Goal: Task Accomplishment & Management: Manage account settings

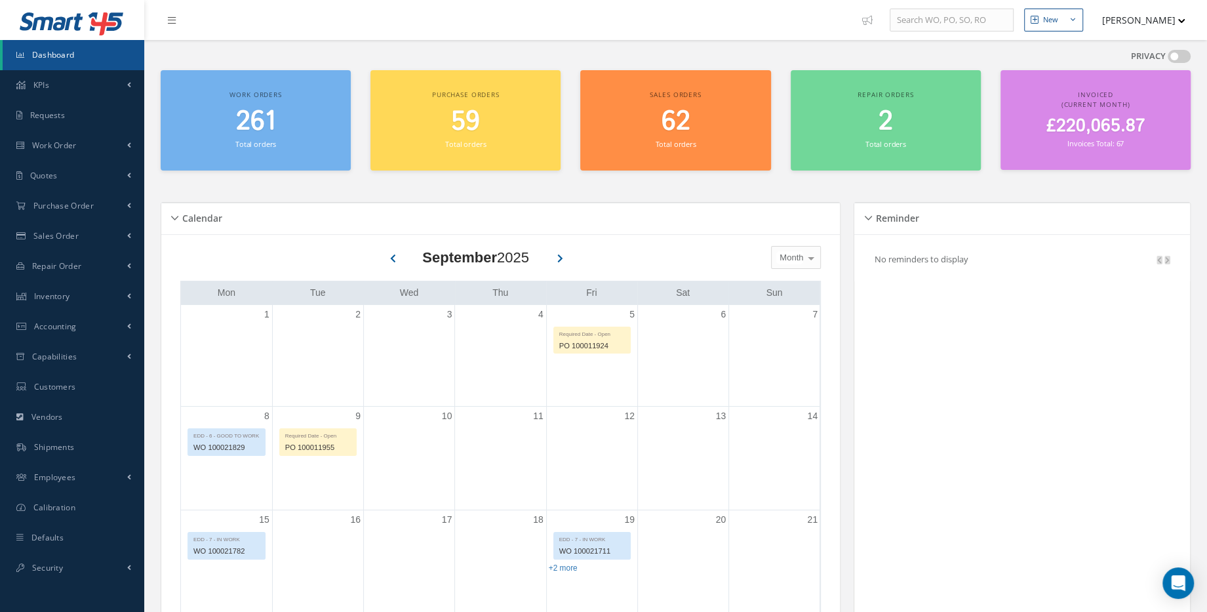
click at [299, 108] on h2 "261" at bounding box center [255, 121] width 177 height 31
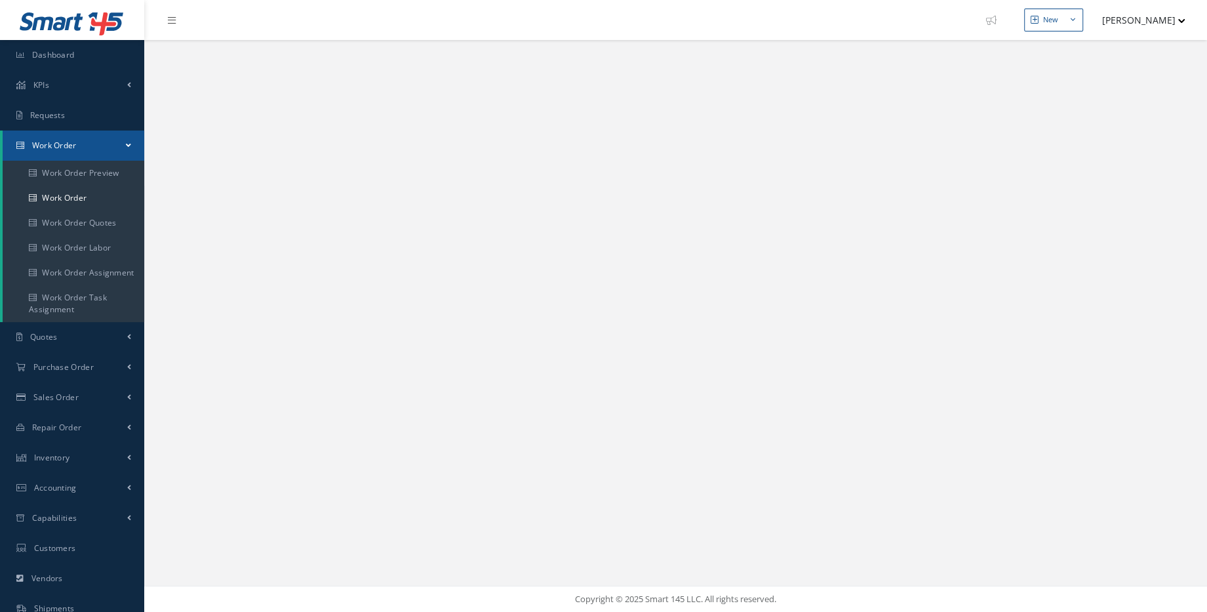
select select "25"
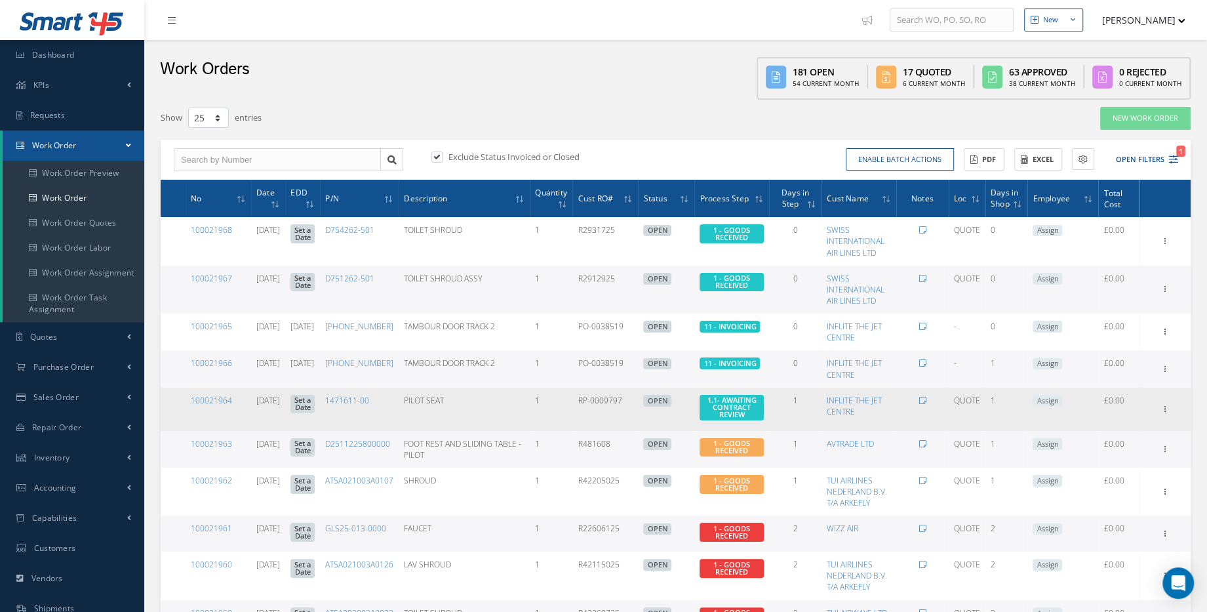
click at [315, 406] on link "Set a Date" at bounding box center [302, 404] width 24 height 19
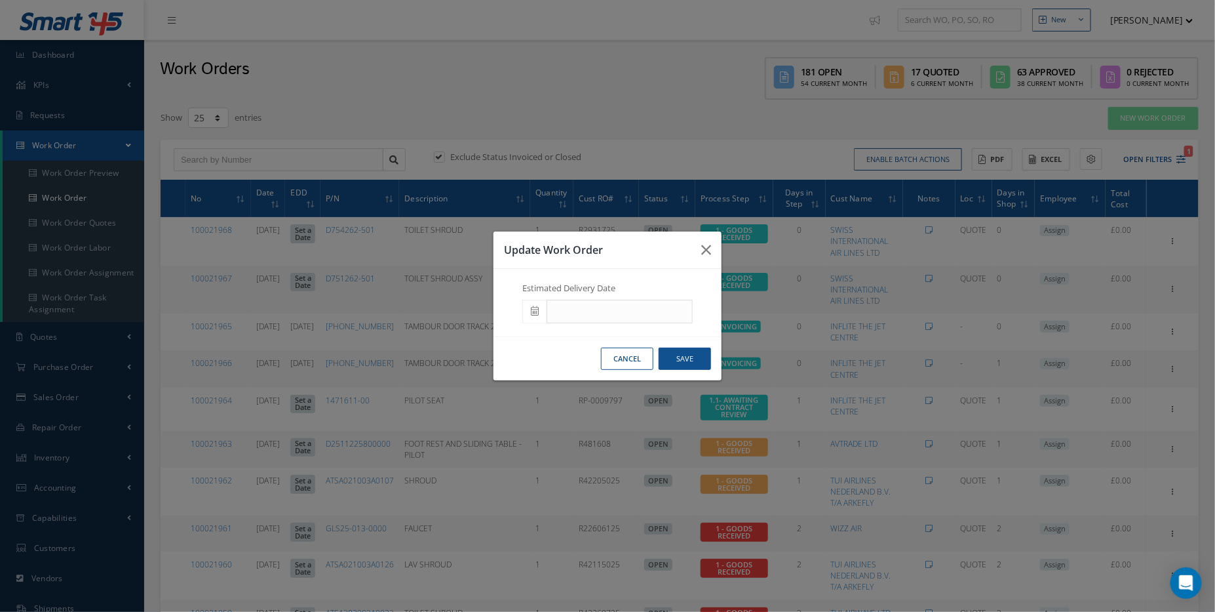
click at [535, 308] on icon at bounding box center [535, 310] width 8 height 9
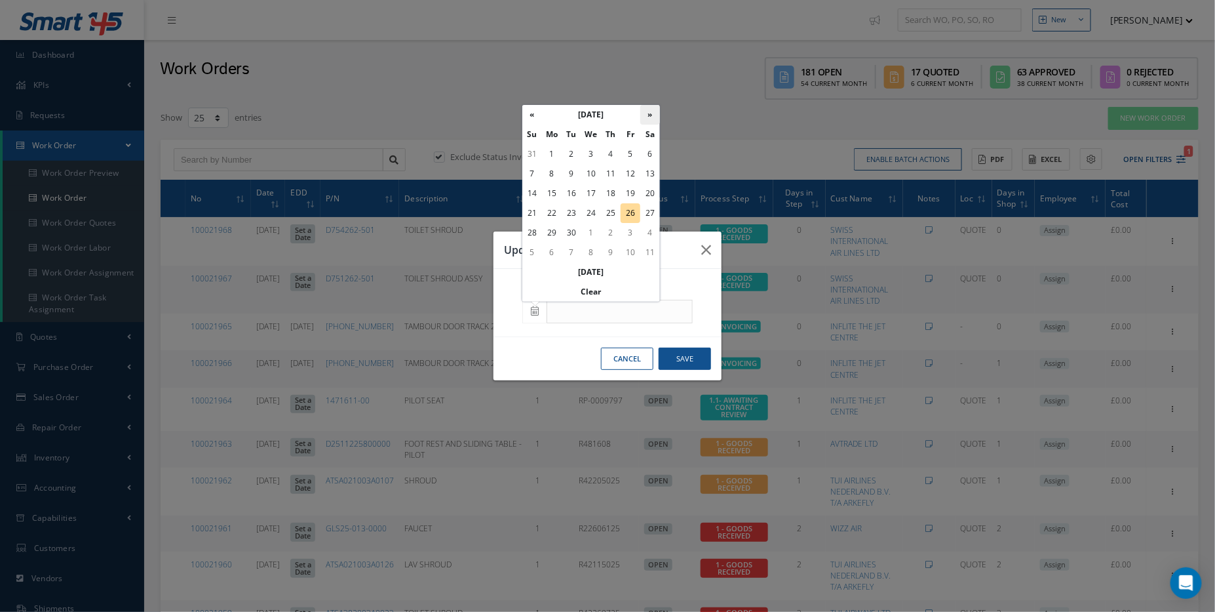
click at [651, 110] on th "»" at bounding box center [651, 115] width 20 height 20
click at [591, 189] on td "15" at bounding box center [592, 194] width 20 height 20
type input "10/15/2025"
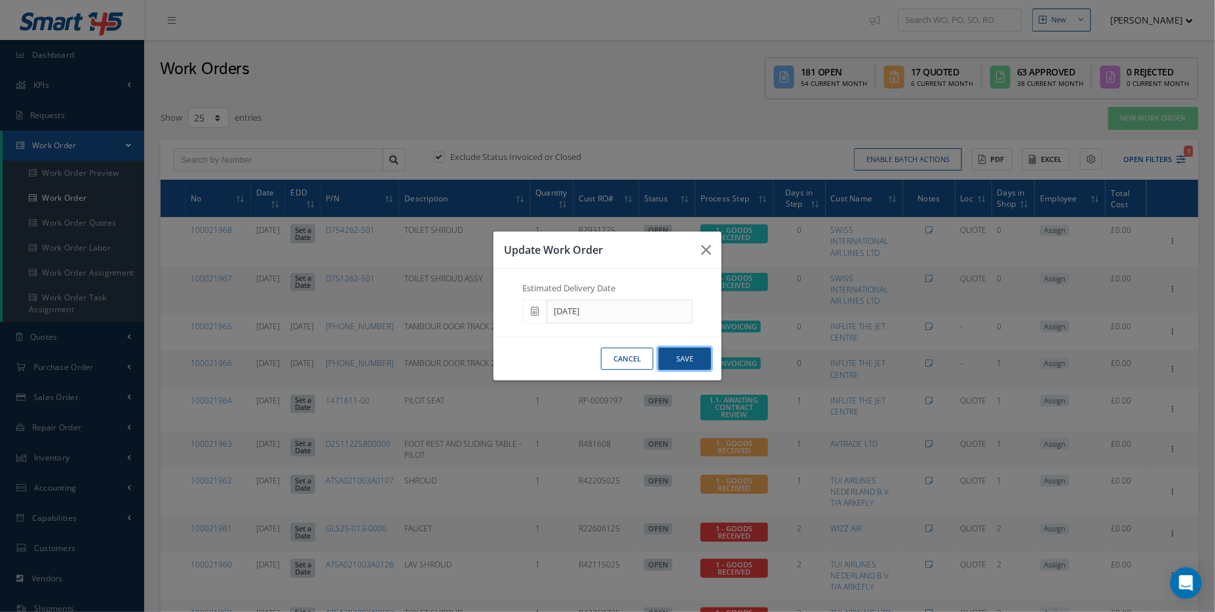
click at [677, 357] on button "Save" at bounding box center [685, 358] width 52 height 23
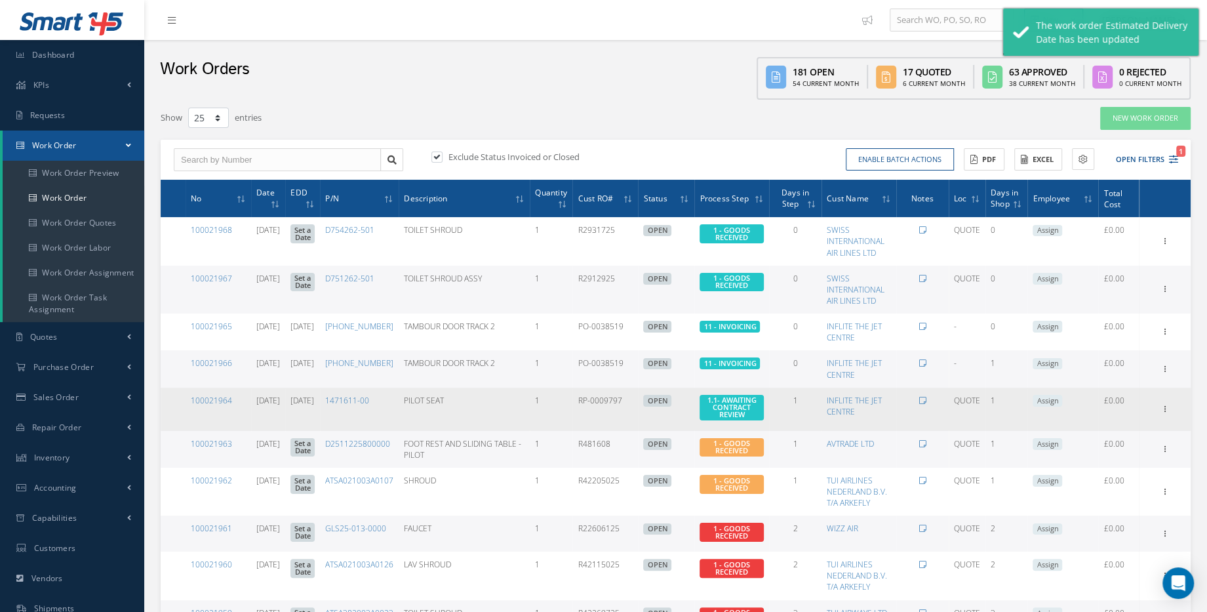
drag, startPoint x: 557, startPoint y: 412, endPoint x: 1149, endPoint y: 408, distance: 591.4
click at [1149, 408] on div "Show Edit Update Prefix Invoicing Close Send By Email Sub Work Orders Documents…" at bounding box center [1164, 409] width 47 height 16
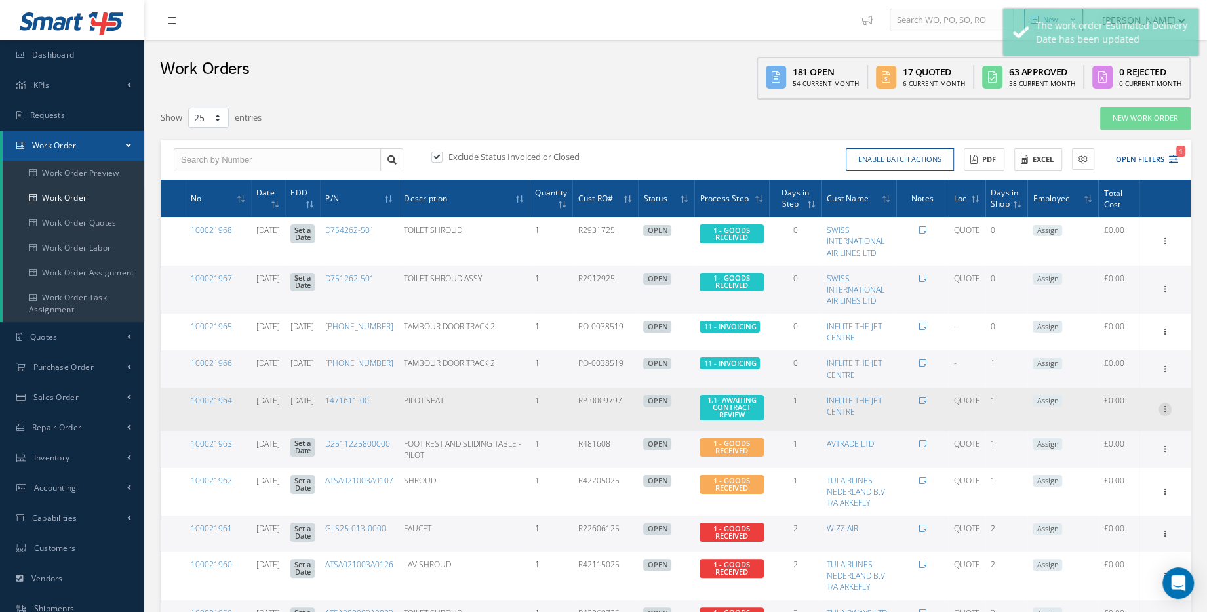
click at [1158, 408] on icon at bounding box center [1164, 408] width 13 height 10
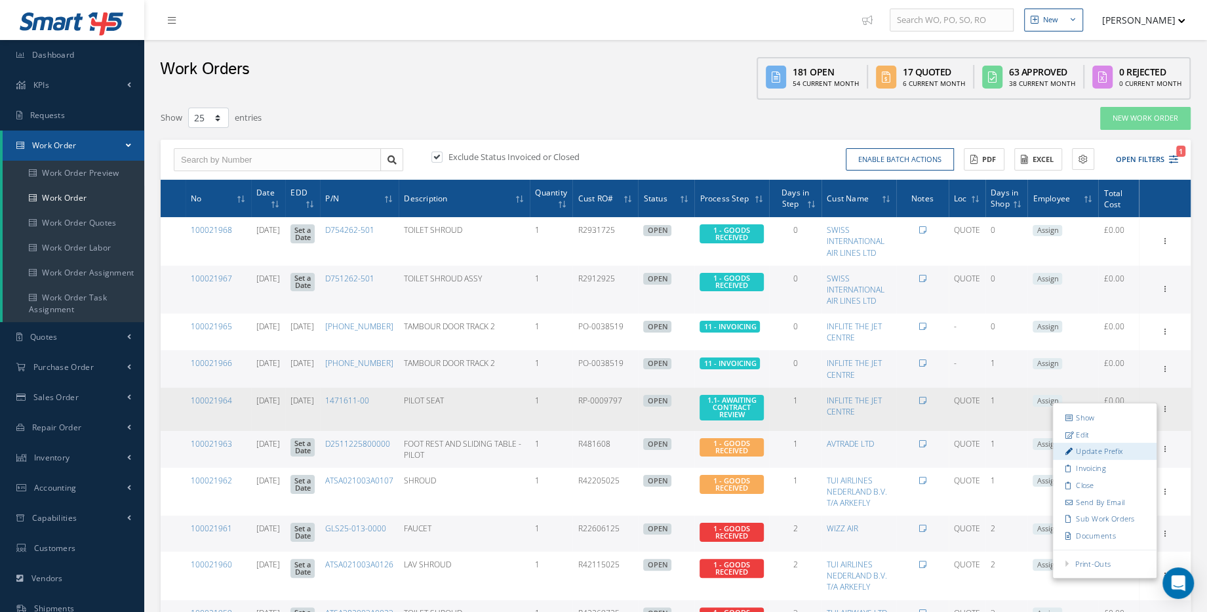
click at [1120, 452] on link "Update Prefix" at bounding box center [1105, 451] width 104 height 17
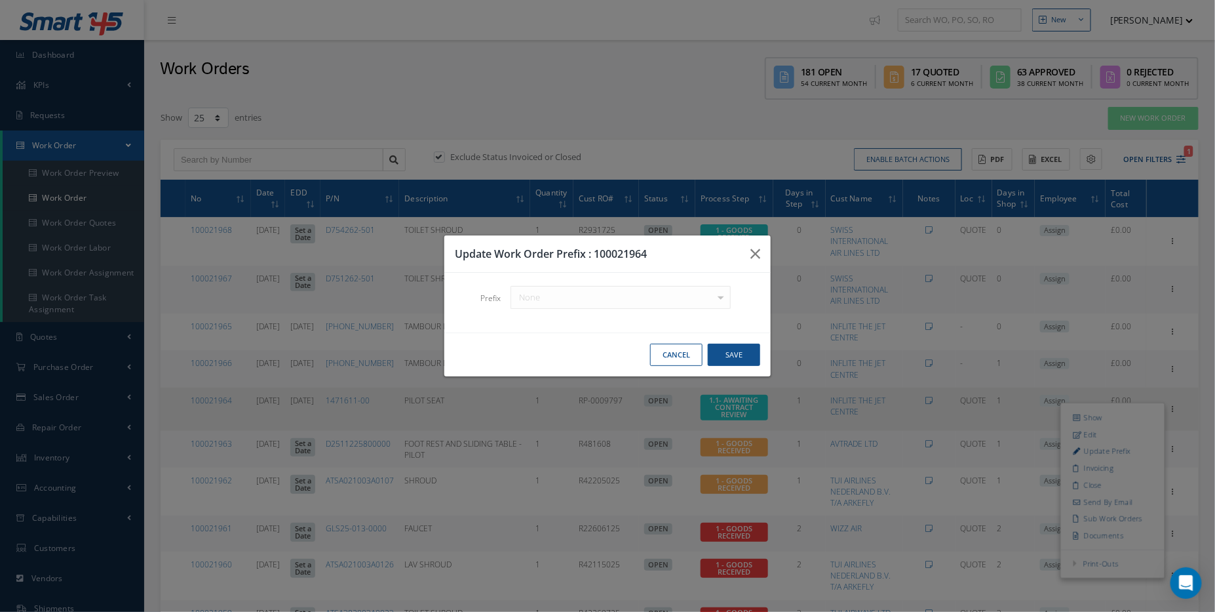
click at [624, 298] on div "None No elements found. List is empty." at bounding box center [621, 297] width 240 height 23
click at [718, 298] on div "None No elements found. List is empty." at bounding box center [621, 297] width 240 height 23
click at [764, 253] on button "button" at bounding box center [755, 253] width 31 height 37
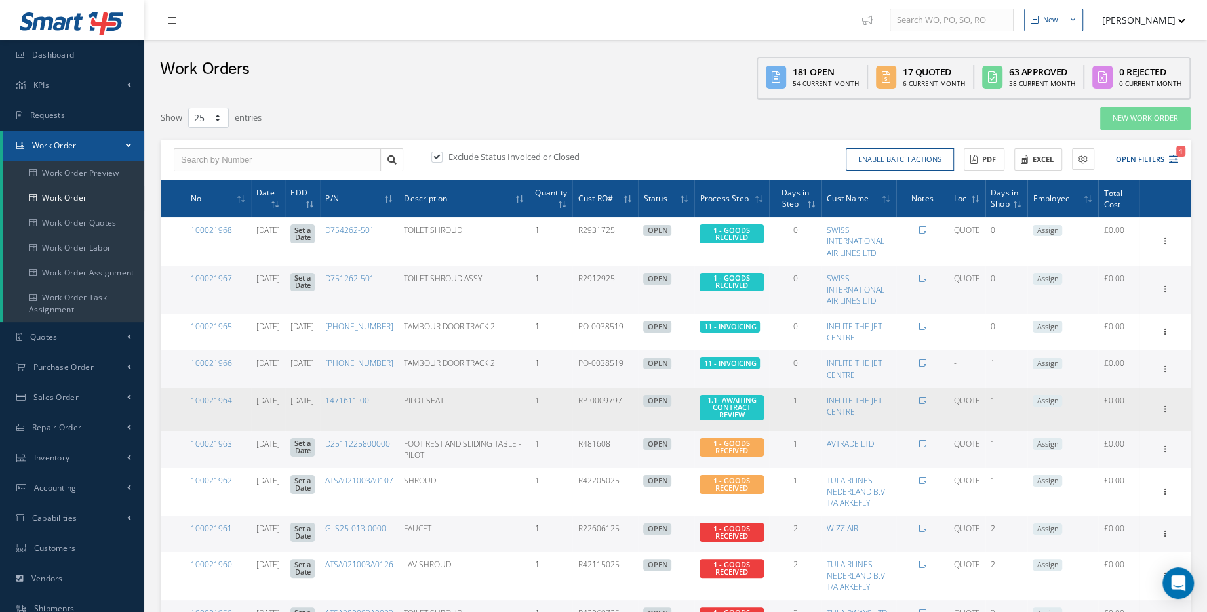
click at [1048, 404] on td "Assign" at bounding box center [1062, 408] width 71 height 43
click at [1058, 401] on span "Assign" at bounding box center [1048, 401] width 30 height 12
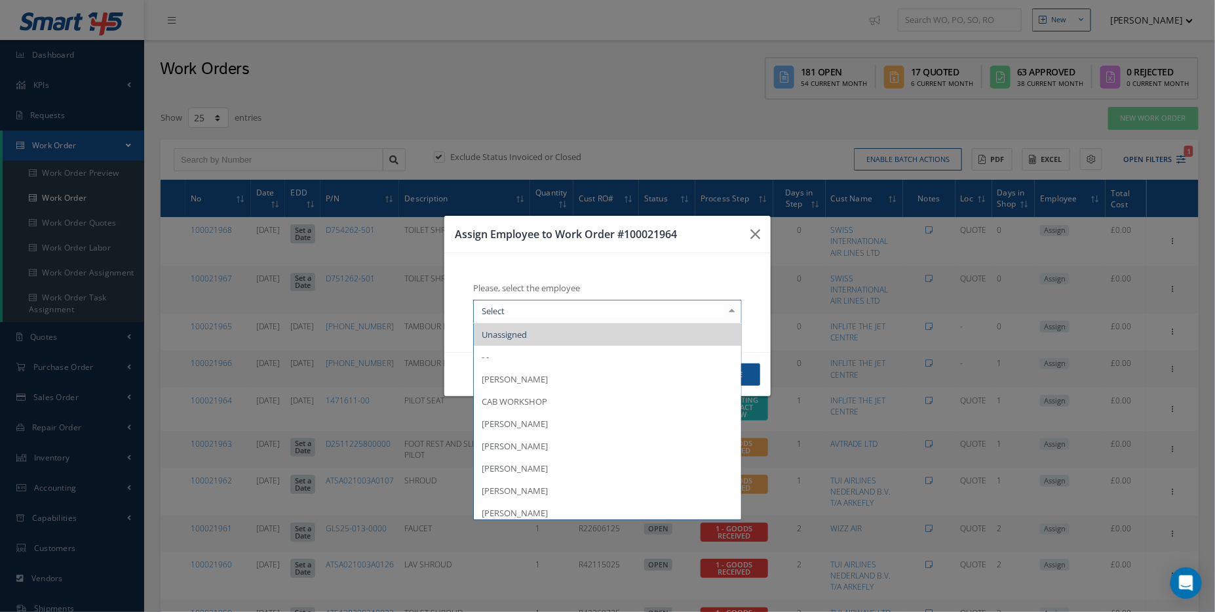
click at [1044, 403] on div "Assign Employee to Work Order #100021964 Please, select the employee Unassigned…" at bounding box center [607, 306] width 1215 height 612
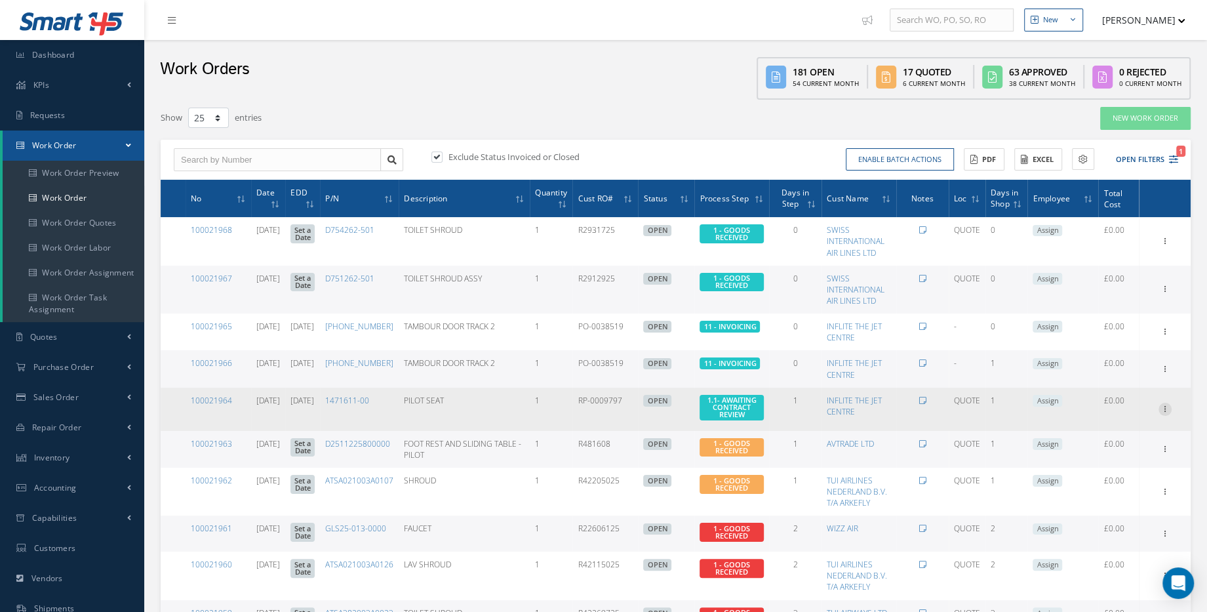
click at [1165, 408] on icon at bounding box center [1164, 408] width 13 height 10
click at [1111, 417] on link "Show" at bounding box center [1105, 417] width 104 height 17
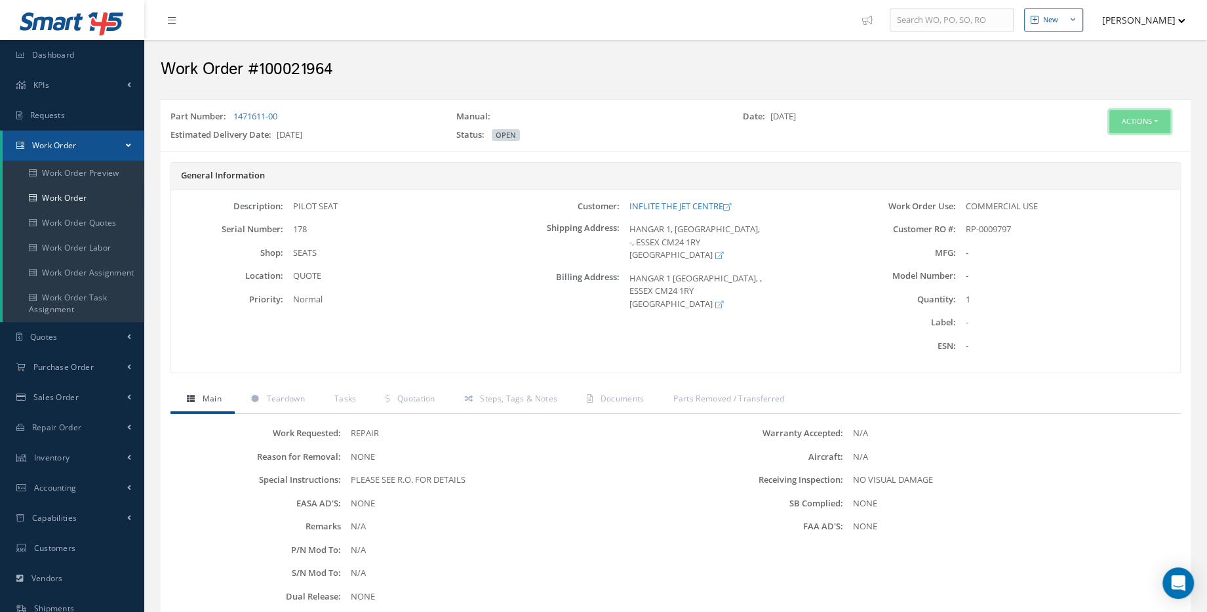
click at [1141, 121] on button "Actions" at bounding box center [1139, 121] width 61 height 23
click at [1122, 148] on link "Edit" at bounding box center [1118, 146] width 105 height 18
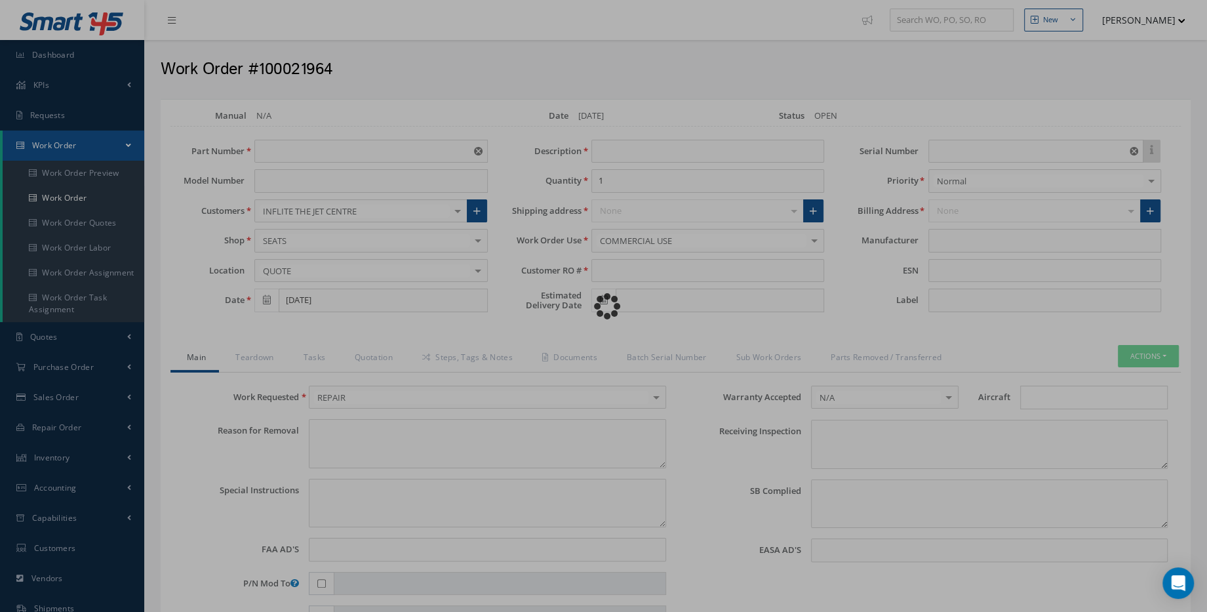
type input "1471611-00"
type input "[DATE]"
type input "PILOT SEAT"
type input "RP-0009797"
type input "[DATE]"
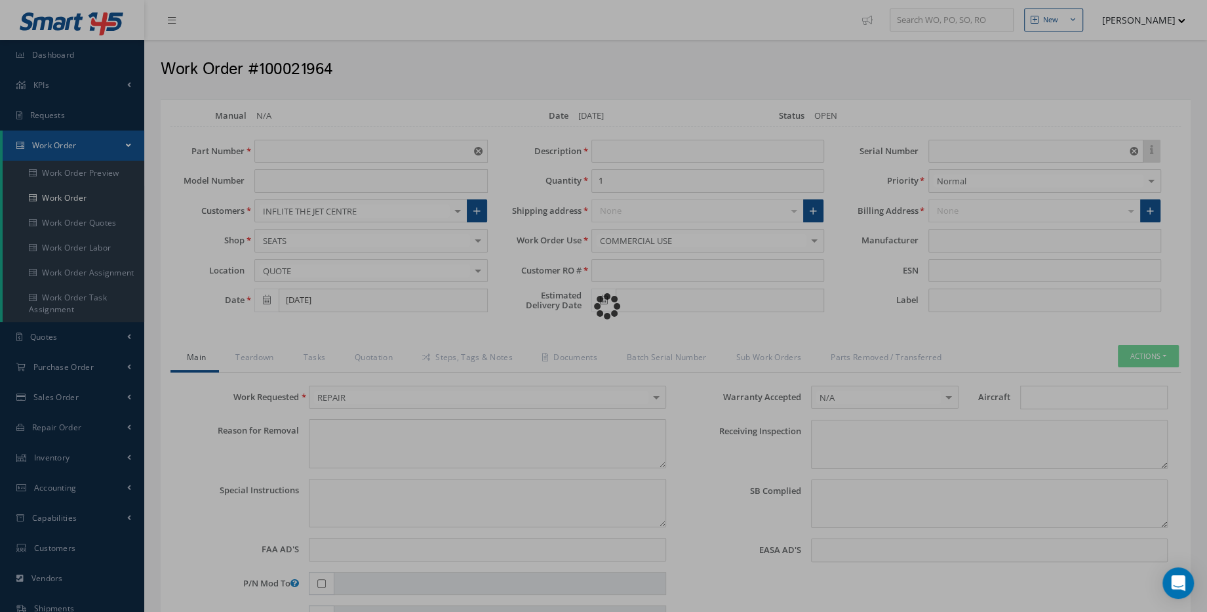
type input "178"
type textarea "NONE"
type textarea "PLEASE SEE R.O. FOR DETAILS"
type input "NONE"
type textarea "NO VISUAL DAMAGE"
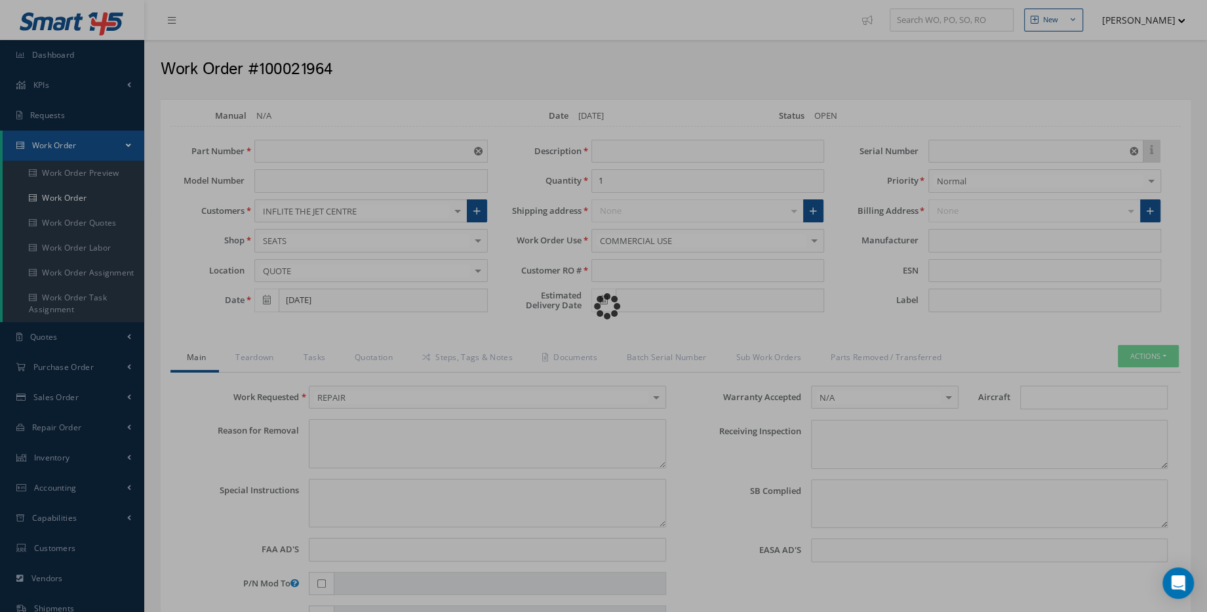
type textarea "NONE"
type input "NONE"
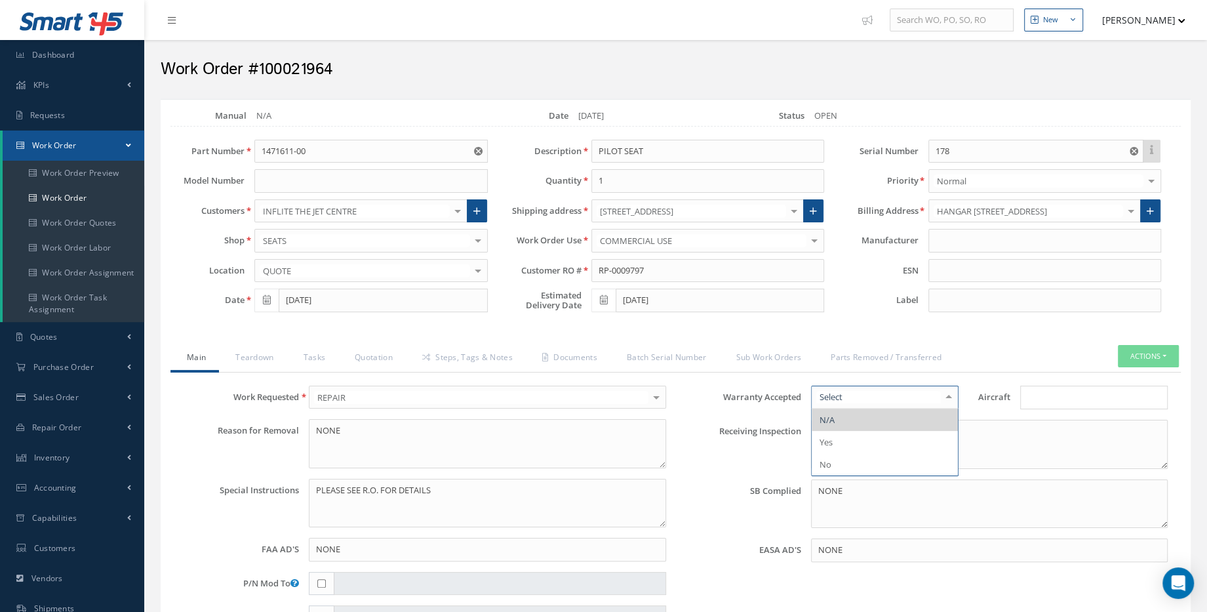
click at [910, 395] on input "text" at bounding box center [878, 397] width 125 height 12
click at [955, 358] on link "Parts Removed / Transferred" at bounding box center [884, 359] width 140 height 28
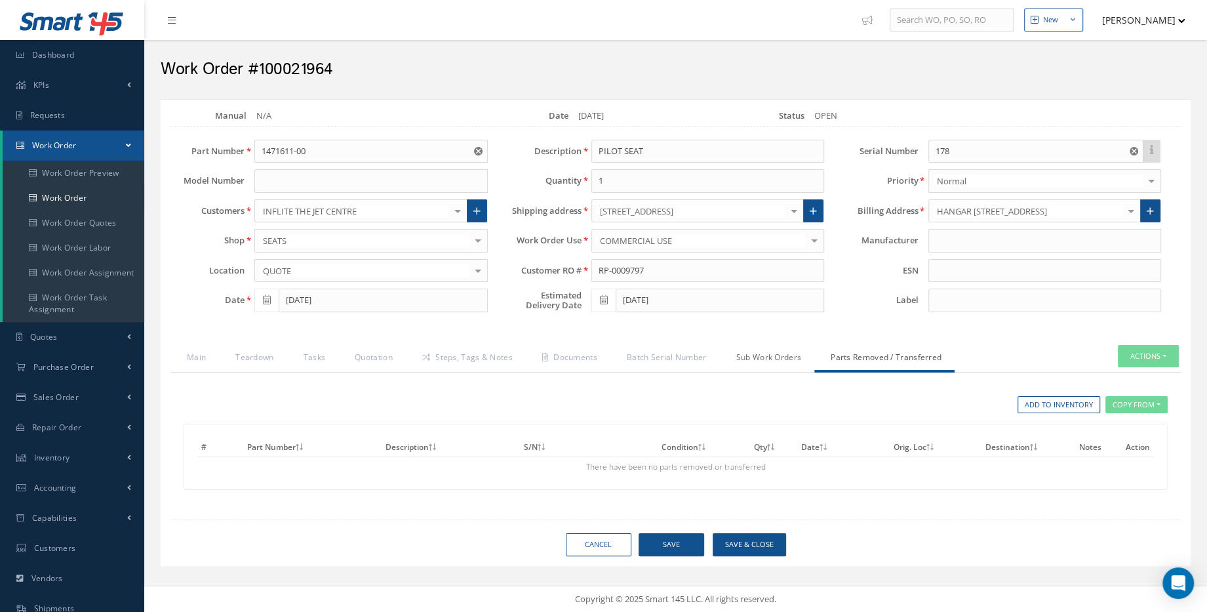
click at [808, 361] on link "Sub Work Orders" at bounding box center [767, 359] width 95 height 28
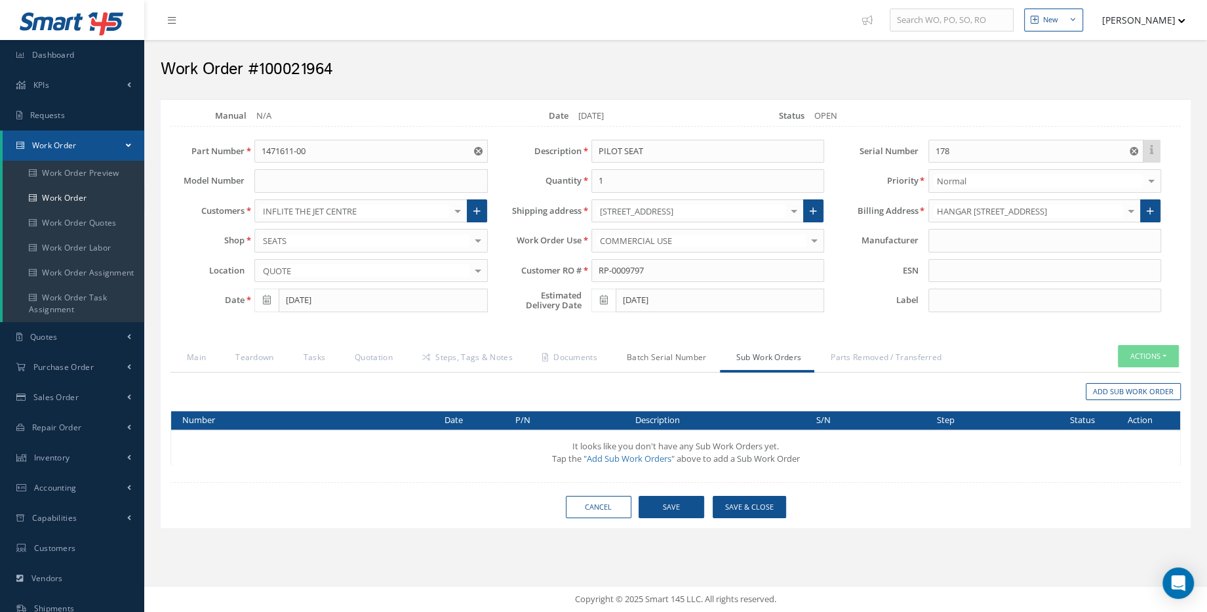
click at [682, 350] on link "Batch Serial Number" at bounding box center [664, 359] width 109 height 28
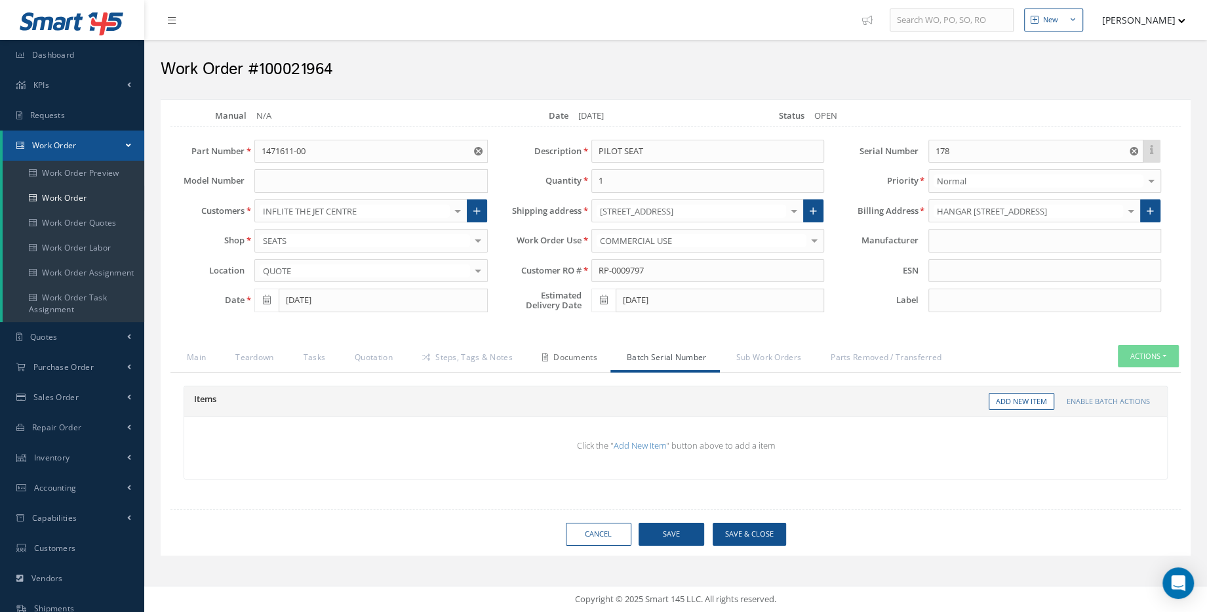
click at [593, 349] on link "Documents" at bounding box center [568, 359] width 85 height 28
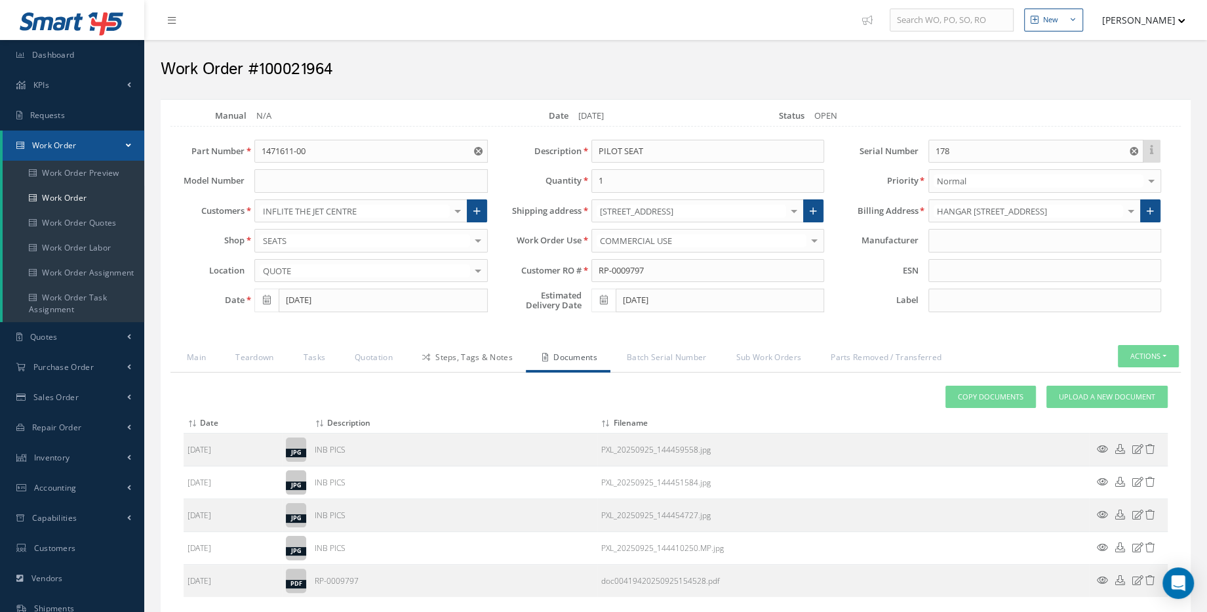
click at [460, 361] on link "Steps, Tags & Notes" at bounding box center [466, 359] width 120 height 28
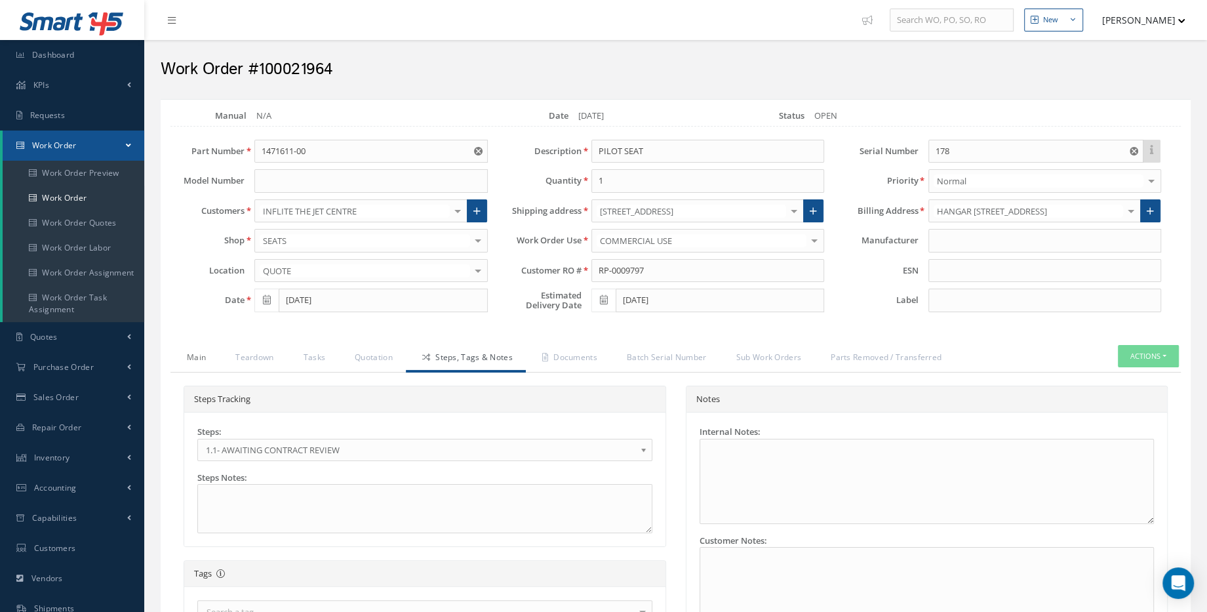
click at [187, 363] on link "Main" at bounding box center [194, 359] width 49 height 28
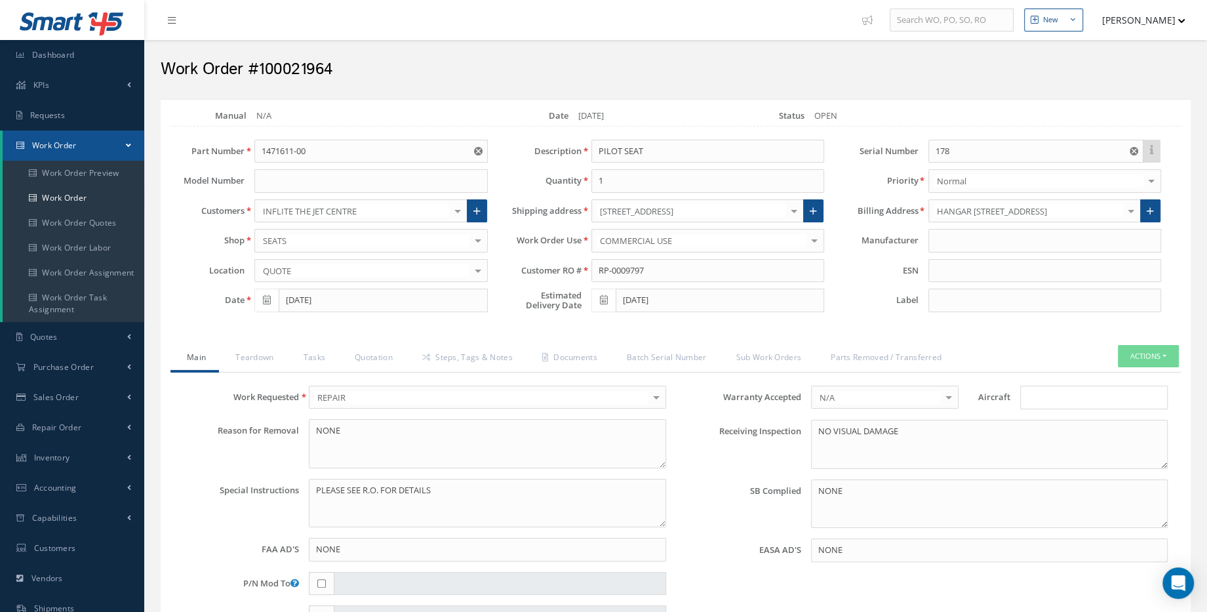
click at [1038, 189] on div "Normal" at bounding box center [1044, 181] width 233 height 24
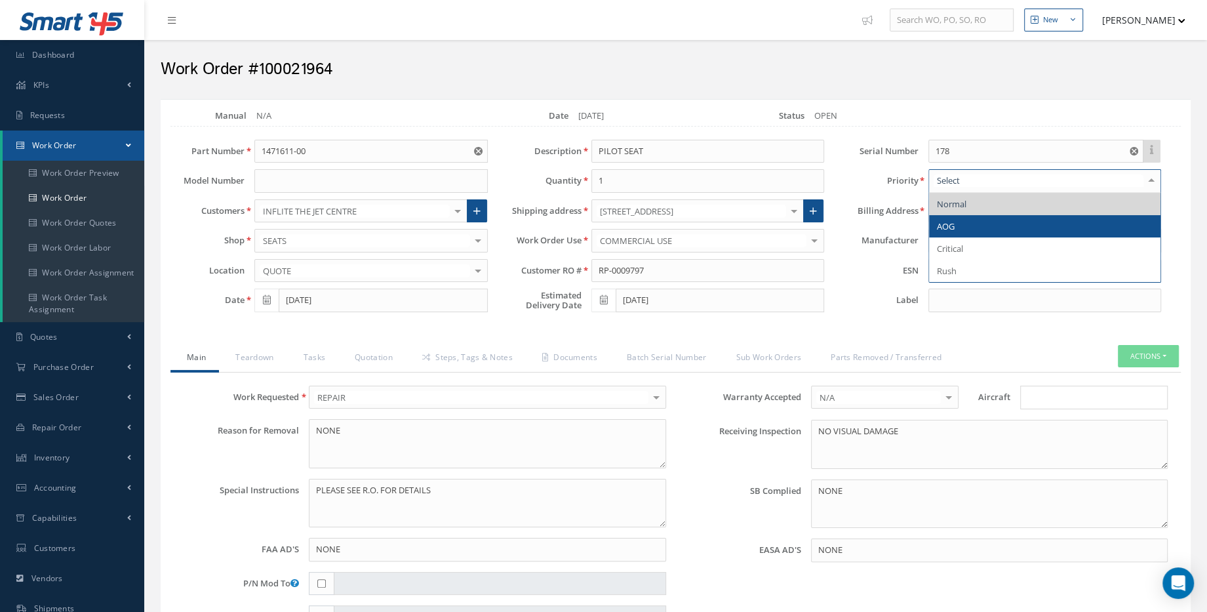
click at [1029, 226] on span "AOG" at bounding box center [1044, 226] width 231 height 22
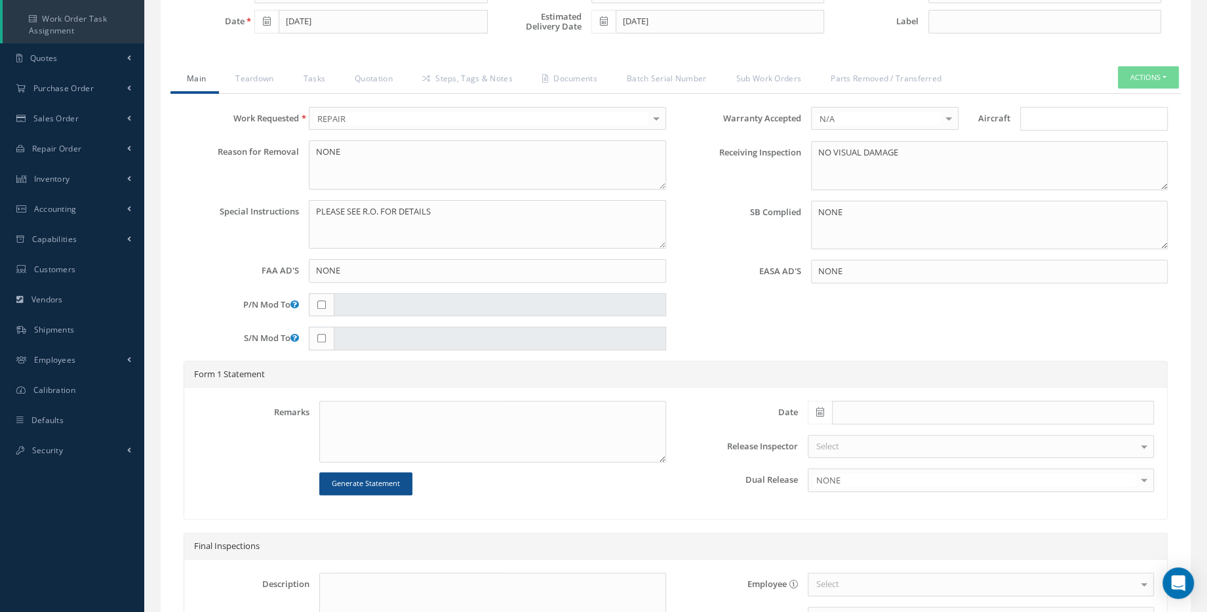
scroll to position [111, 0]
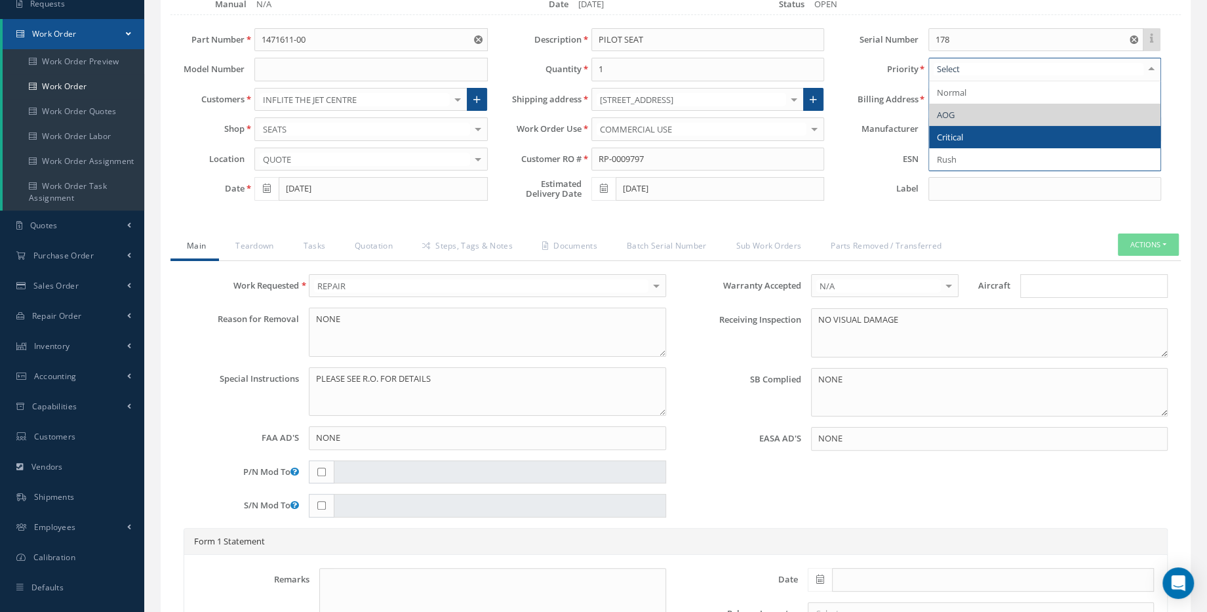
click at [974, 135] on span "Critical" at bounding box center [1044, 137] width 231 height 22
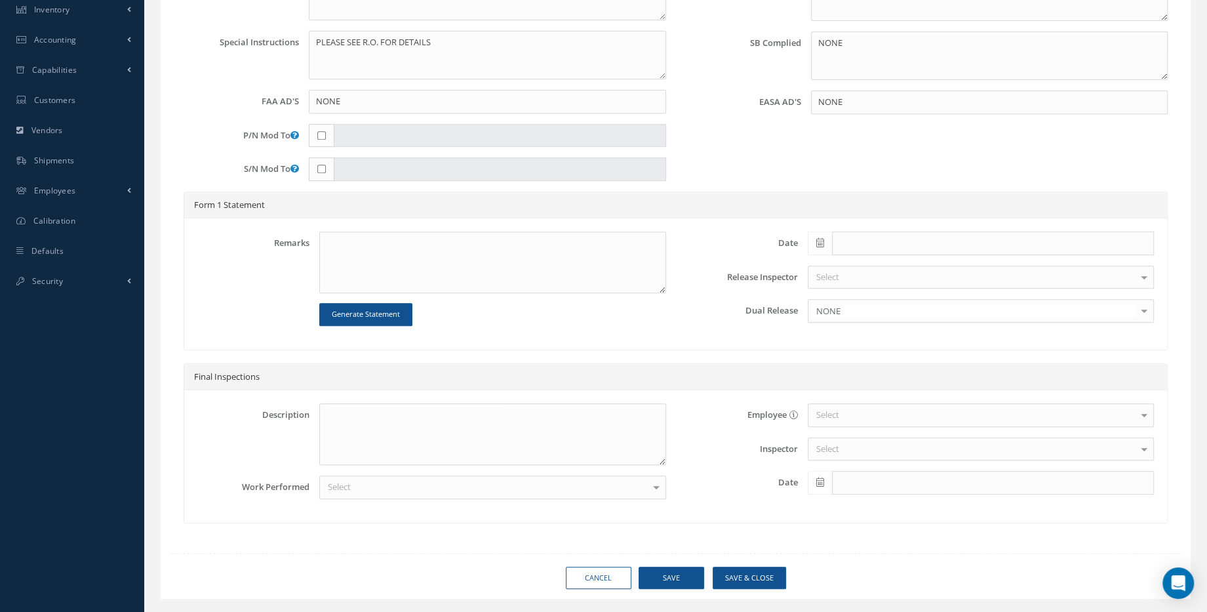
scroll to position [469, 0]
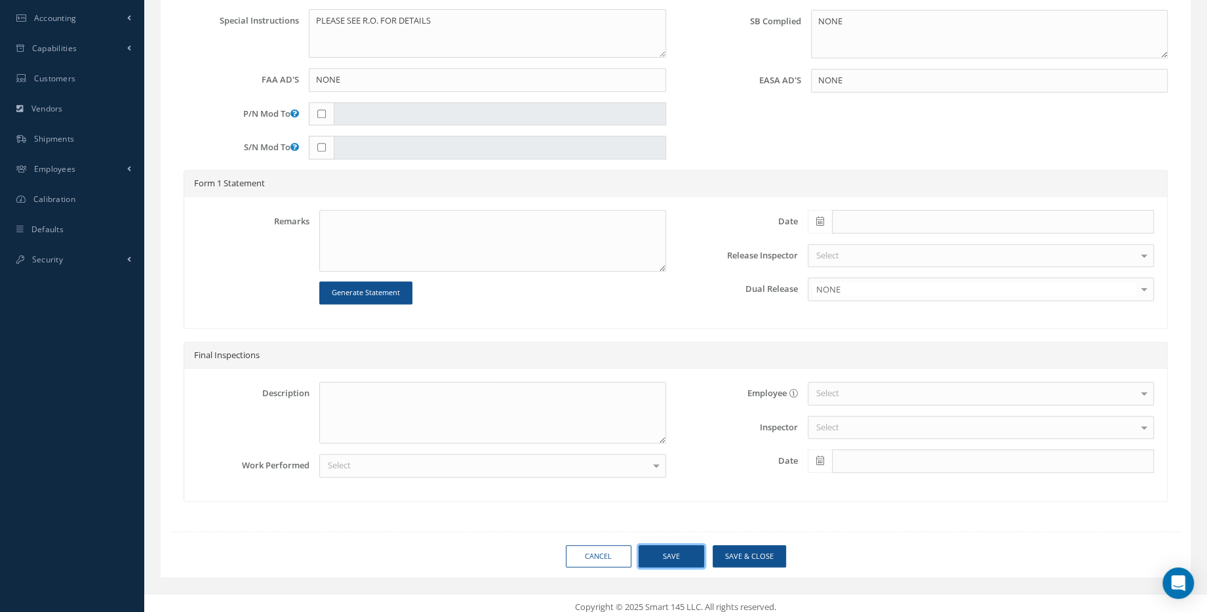
click at [686, 551] on button "Save" at bounding box center [672, 556] width 66 height 23
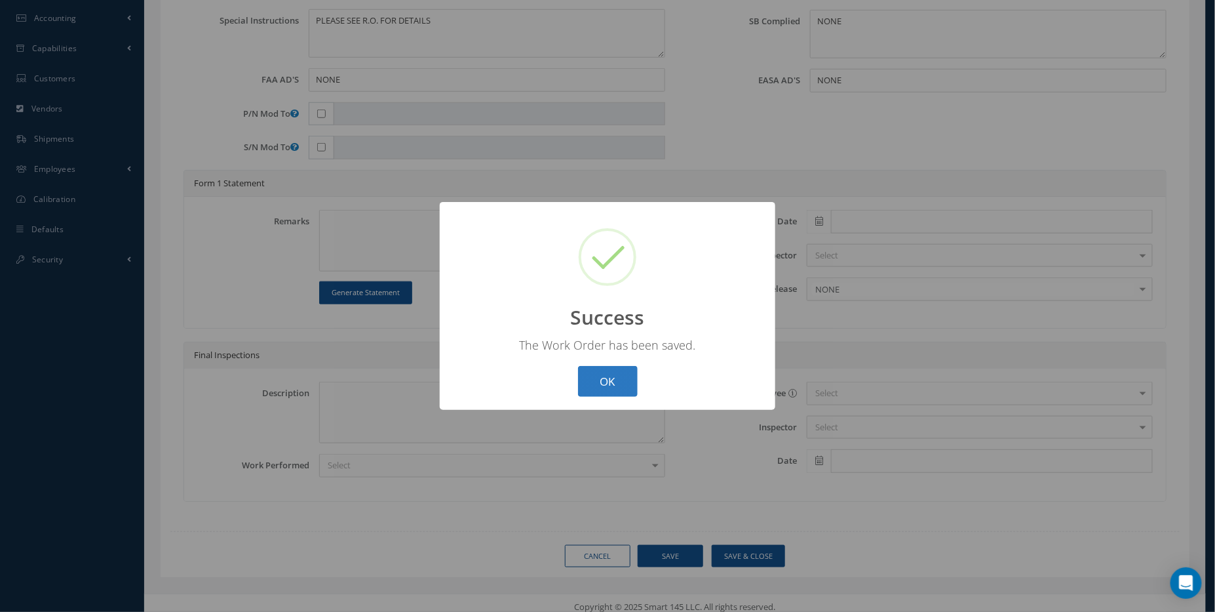
click at [584, 371] on button "OK" at bounding box center [608, 381] width 60 height 31
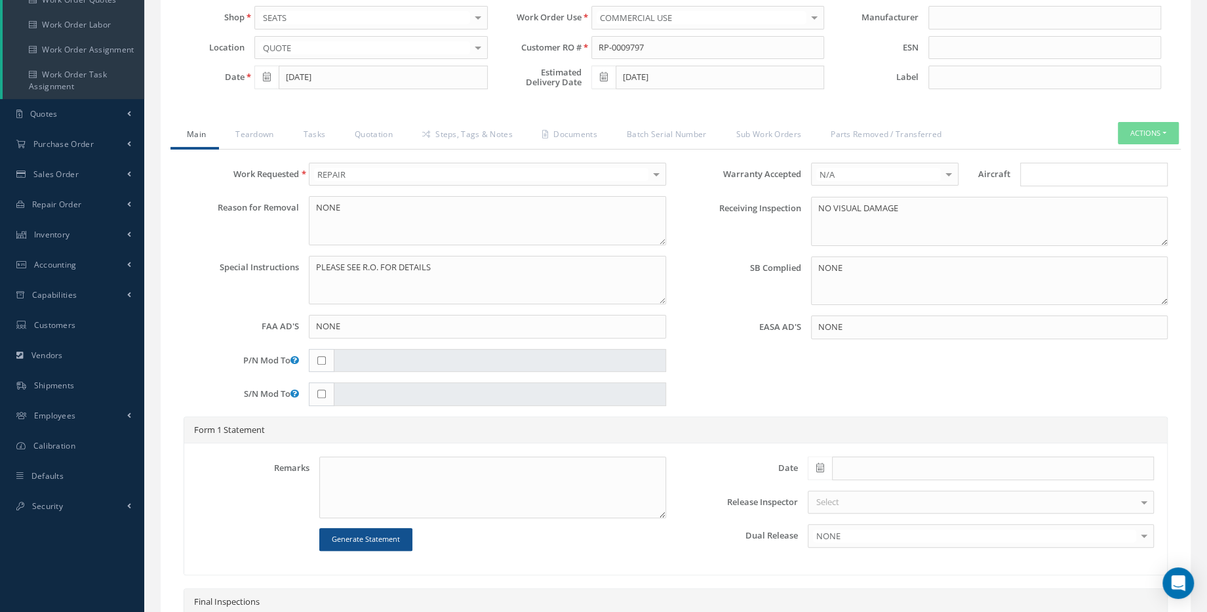
scroll to position [52, 0]
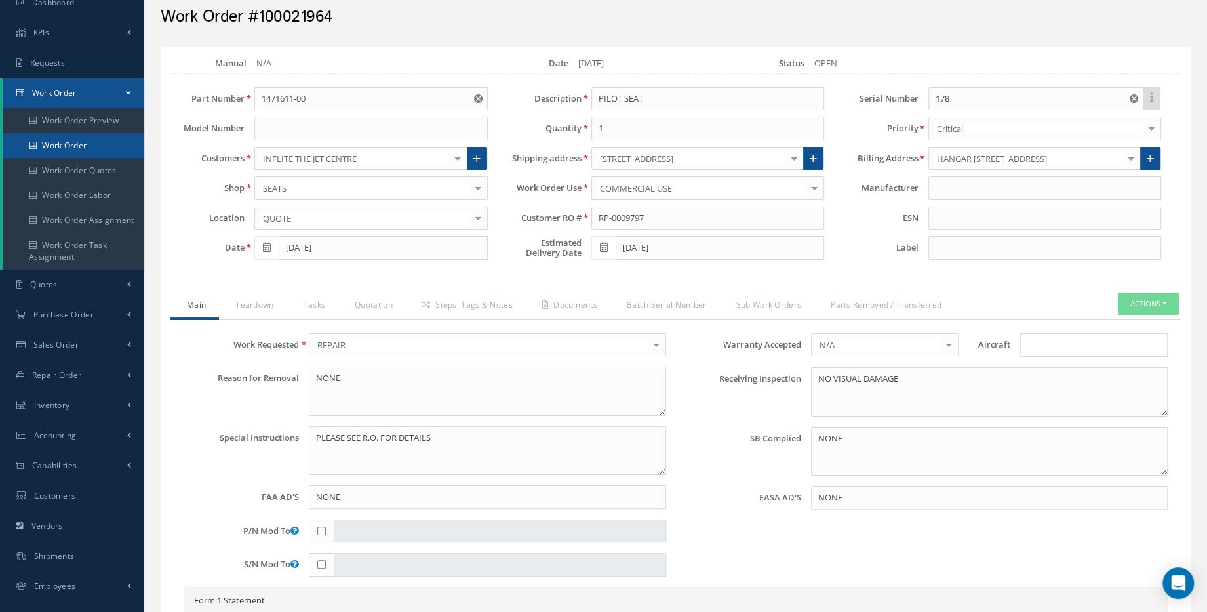
click at [79, 149] on link "Work Order" at bounding box center [74, 145] width 142 height 25
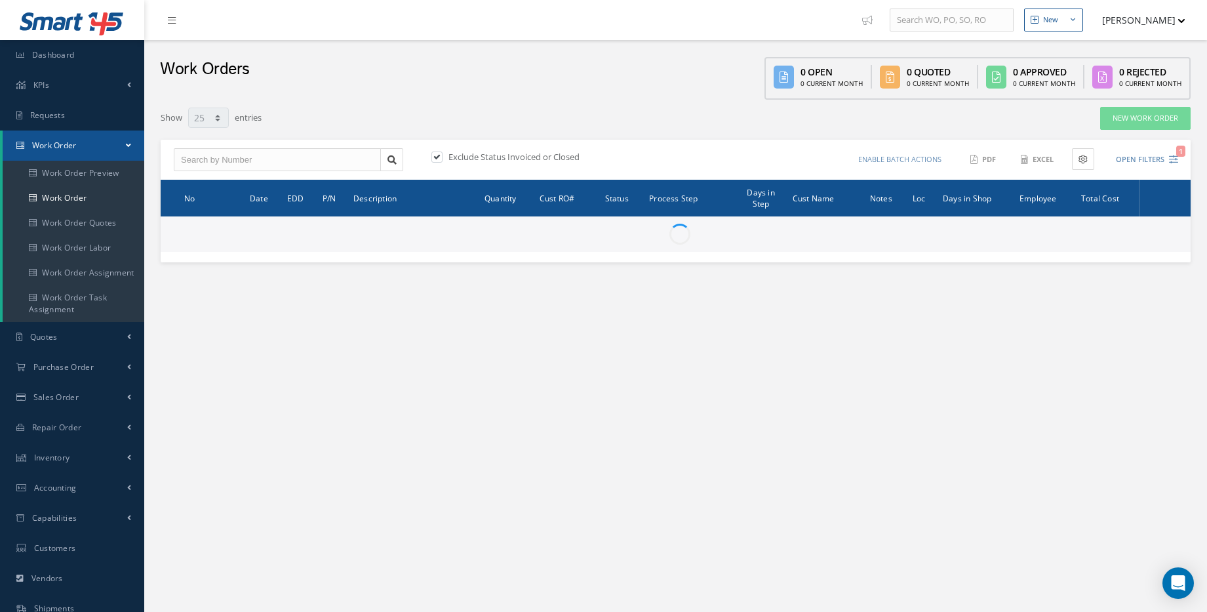
select select "25"
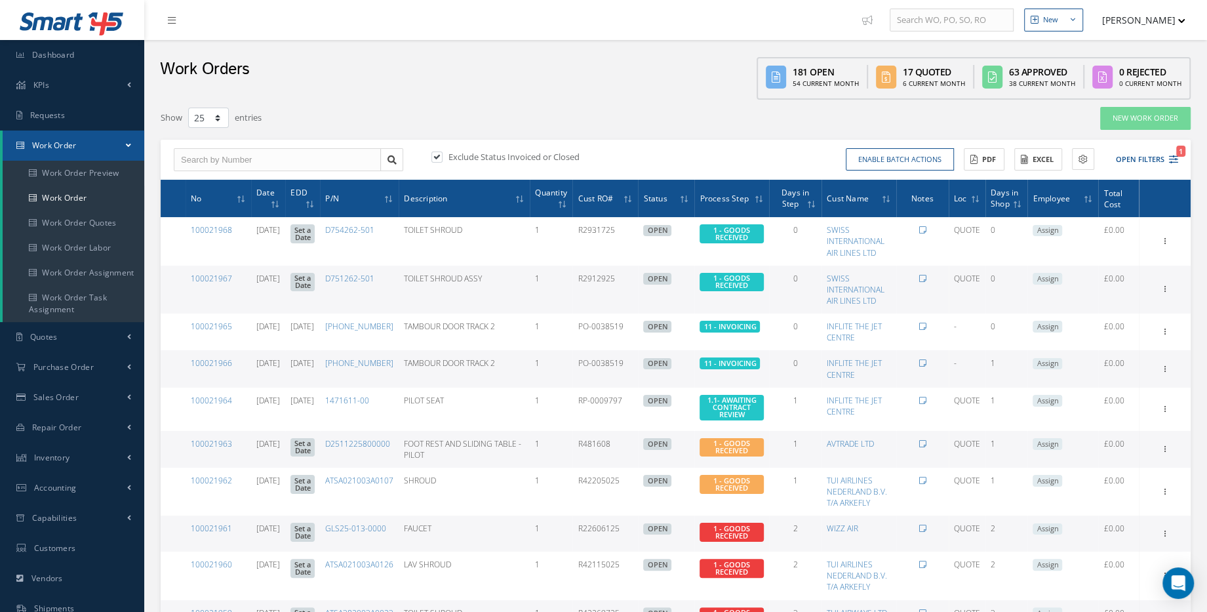
click at [73, 151] on link "Work Order" at bounding box center [74, 145] width 142 height 30
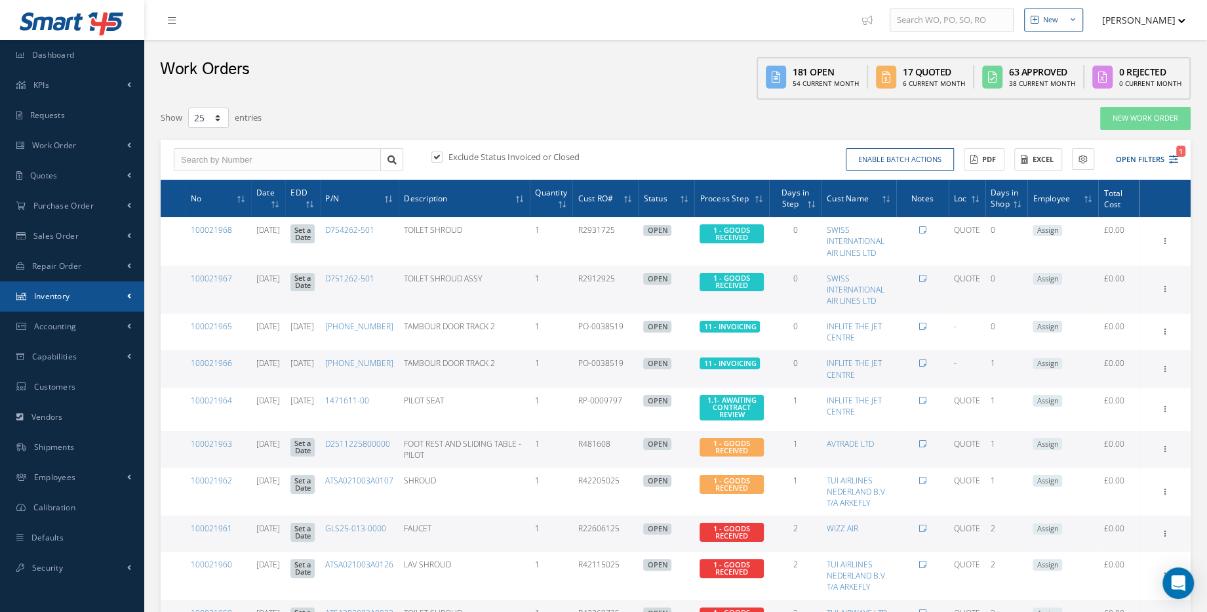
click at [90, 301] on link "Inventory" at bounding box center [72, 296] width 144 height 30
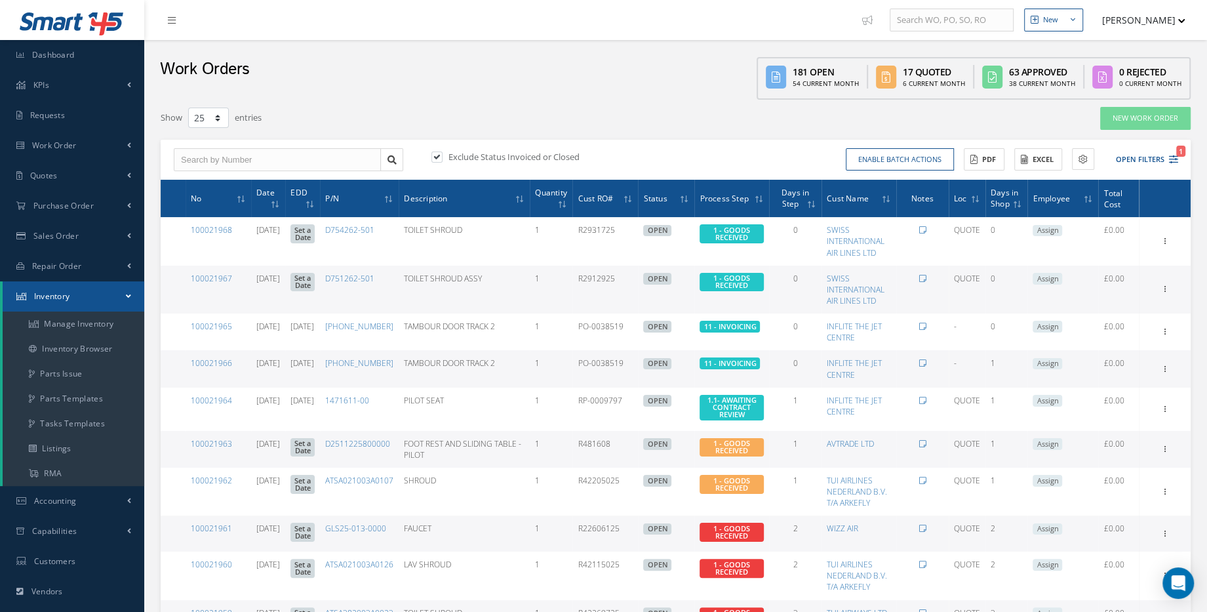
click at [94, 296] on link "Inventory" at bounding box center [74, 296] width 142 height 30
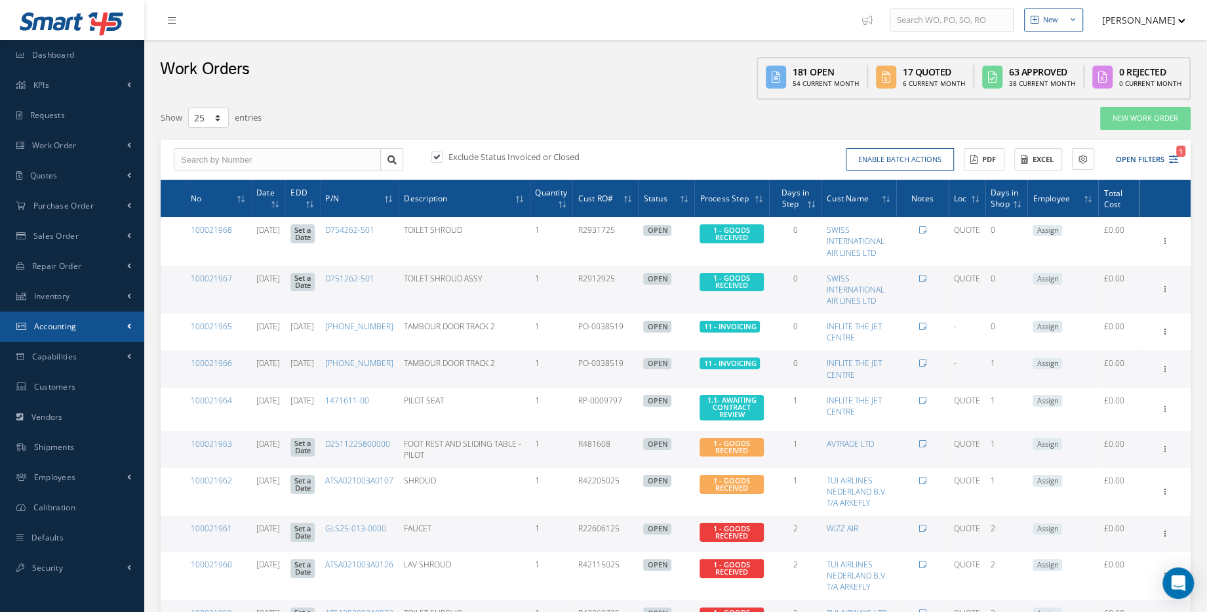
click at [85, 323] on link "Accounting" at bounding box center [72, 326] width 144 height 30
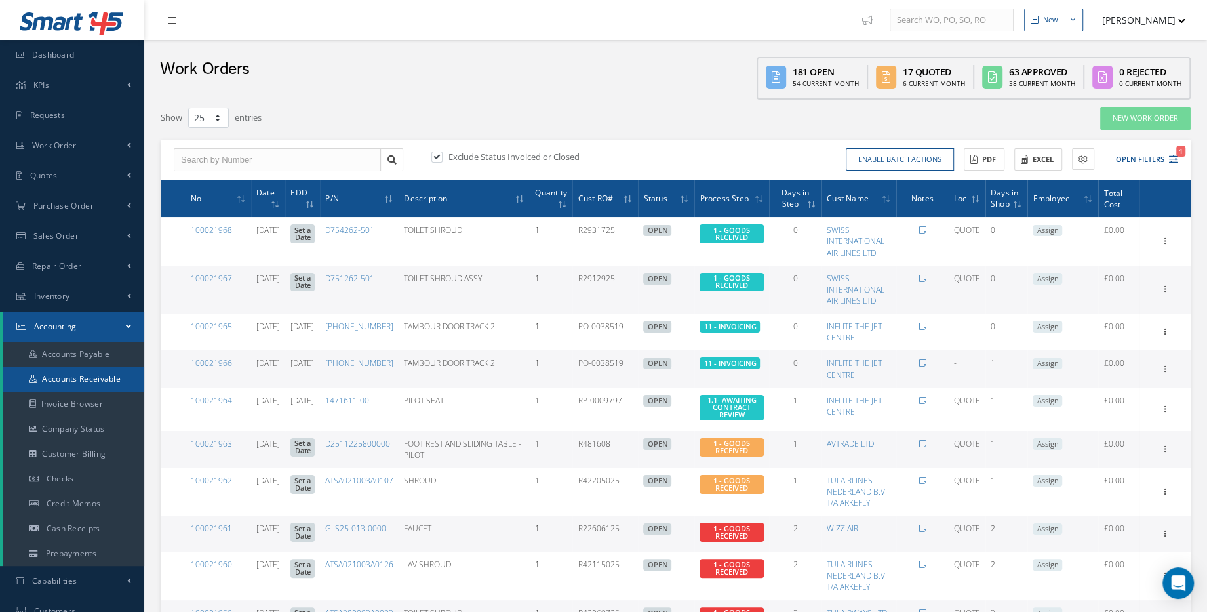
click at [94, 380] on link "Accounts Receivable" at bounding box center [74, 378] width 142 height 25
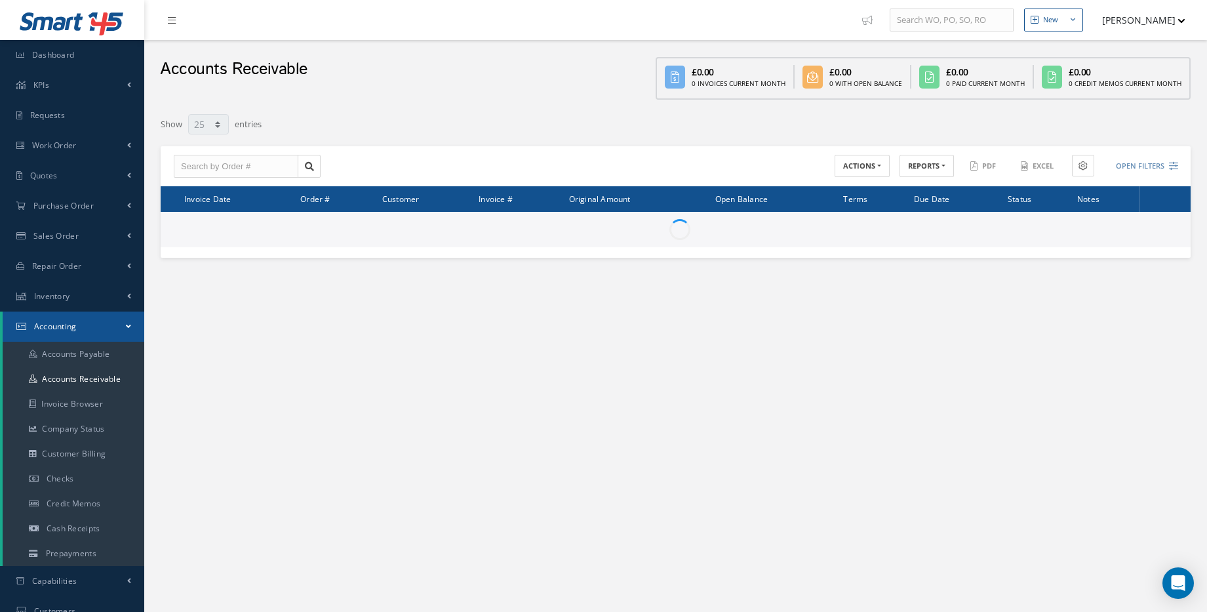
select select "25"
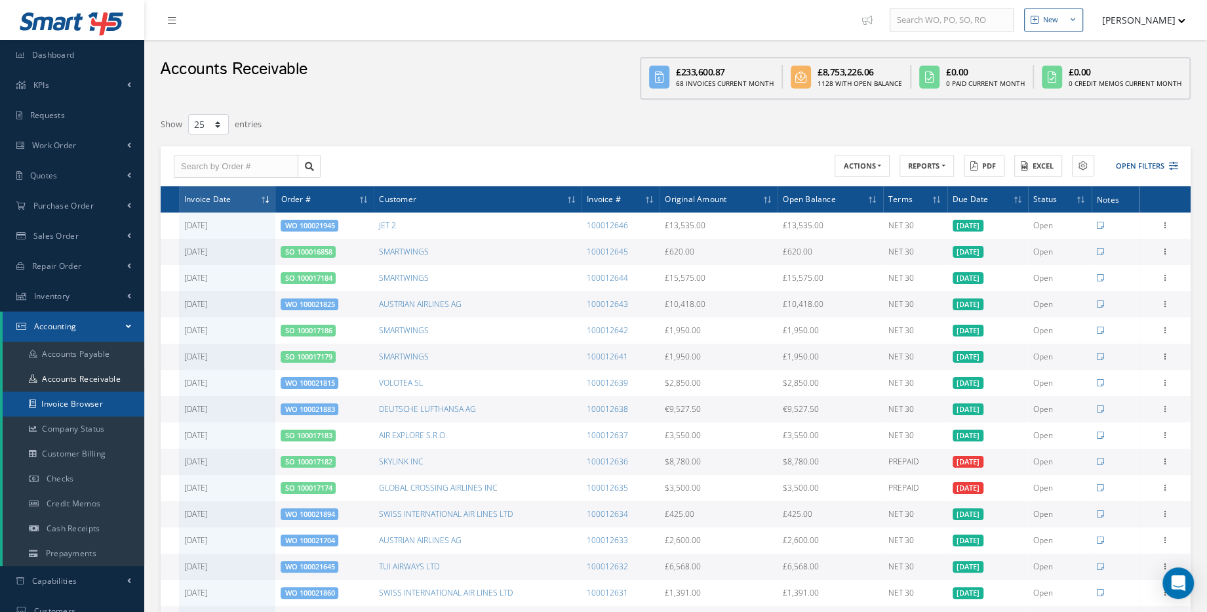
click at [97, 401] on link "Invoice Browser" at bounding box center [74, 403] width 142 height 25
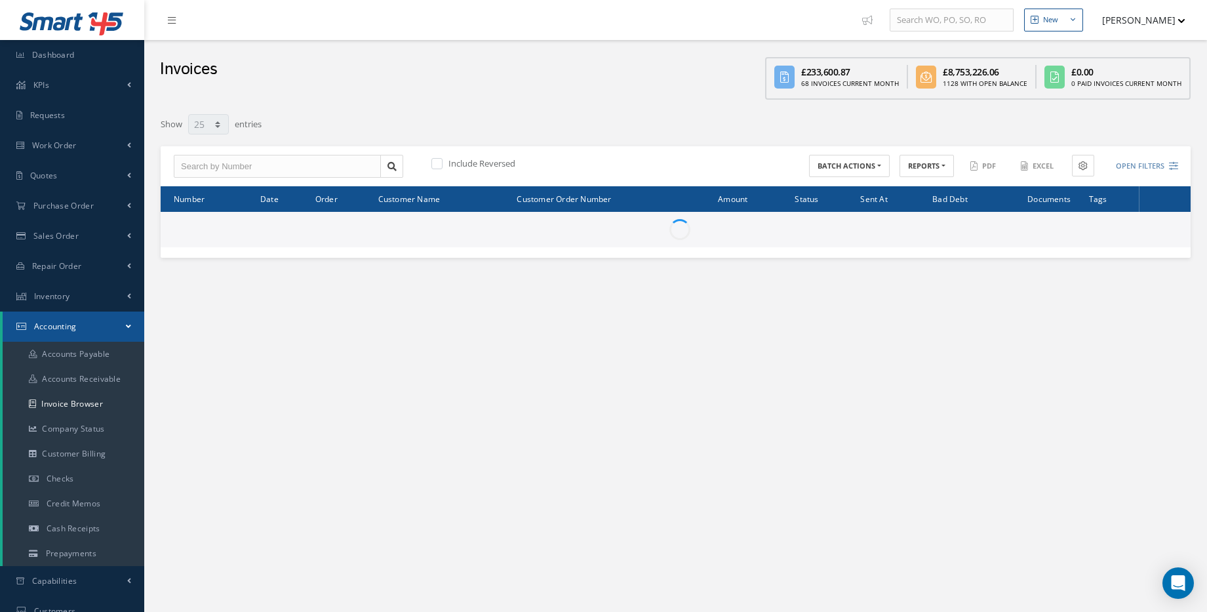
select select "25"
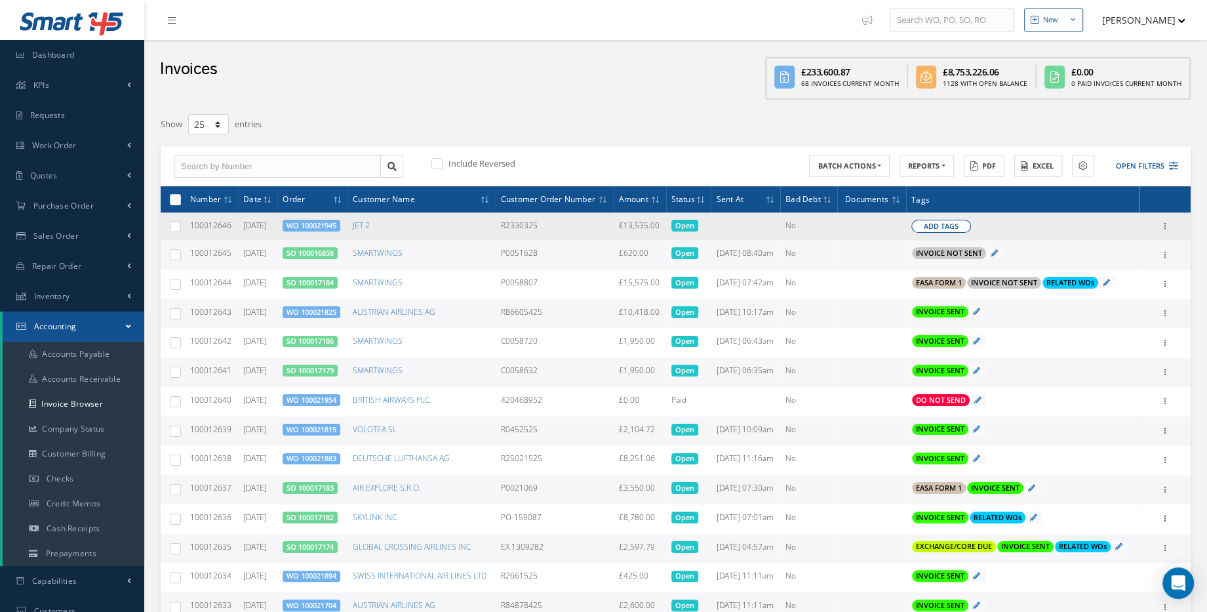
click at [969, 233] on button "Add Tags" at bounding box center [941, 226] width 60 height 13
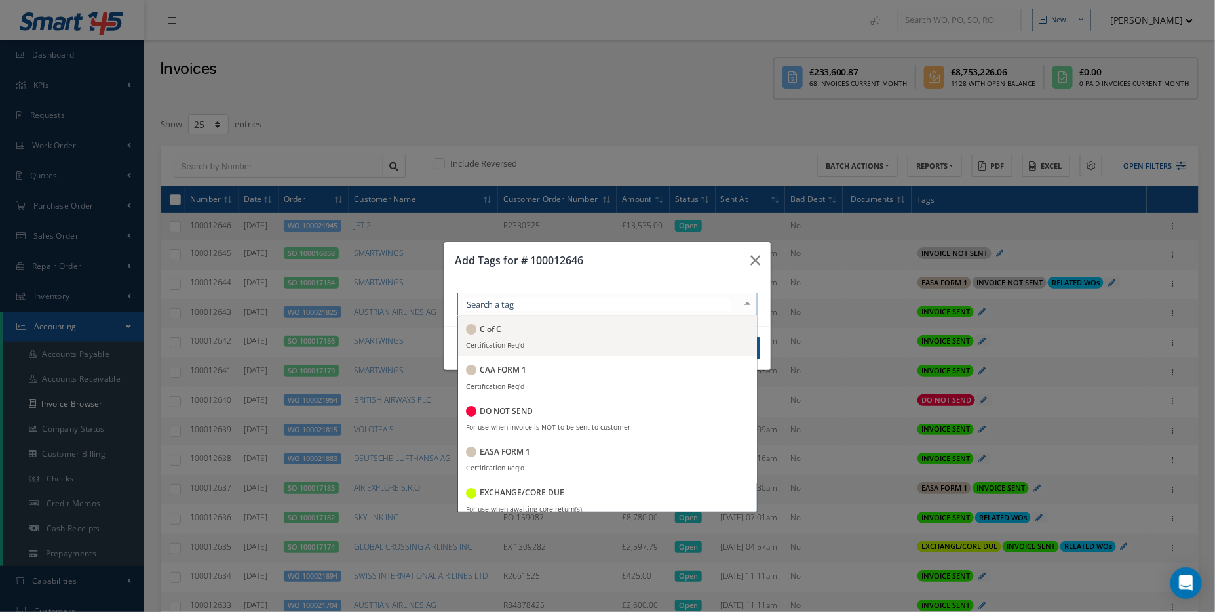
click at [751, 303] on div at bounding box center [748, 304] width 18 height 22
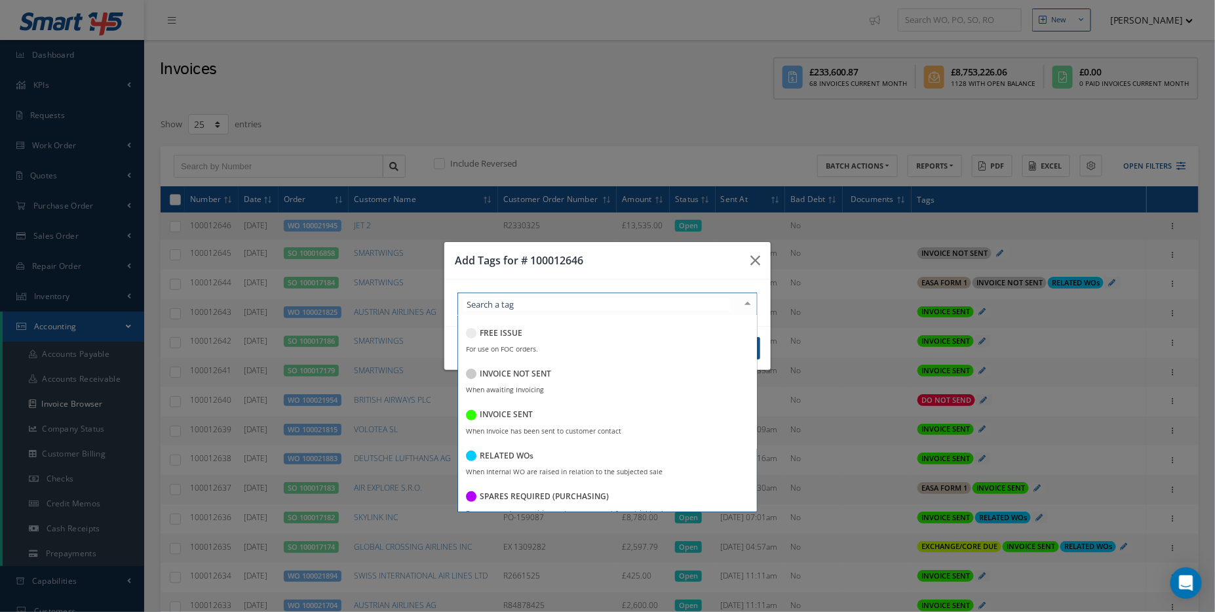
scroll to position [238, 0]
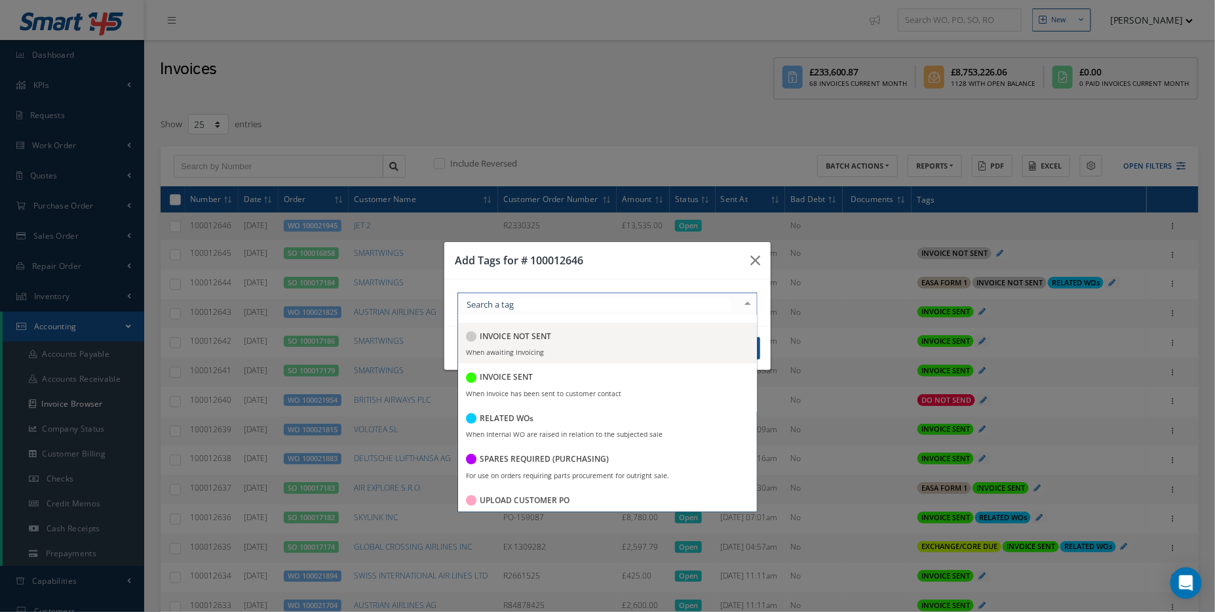
click at [563, 345] on div "INVOICE NOT SENT" at bounding box center [607, 337] width 283 height 18
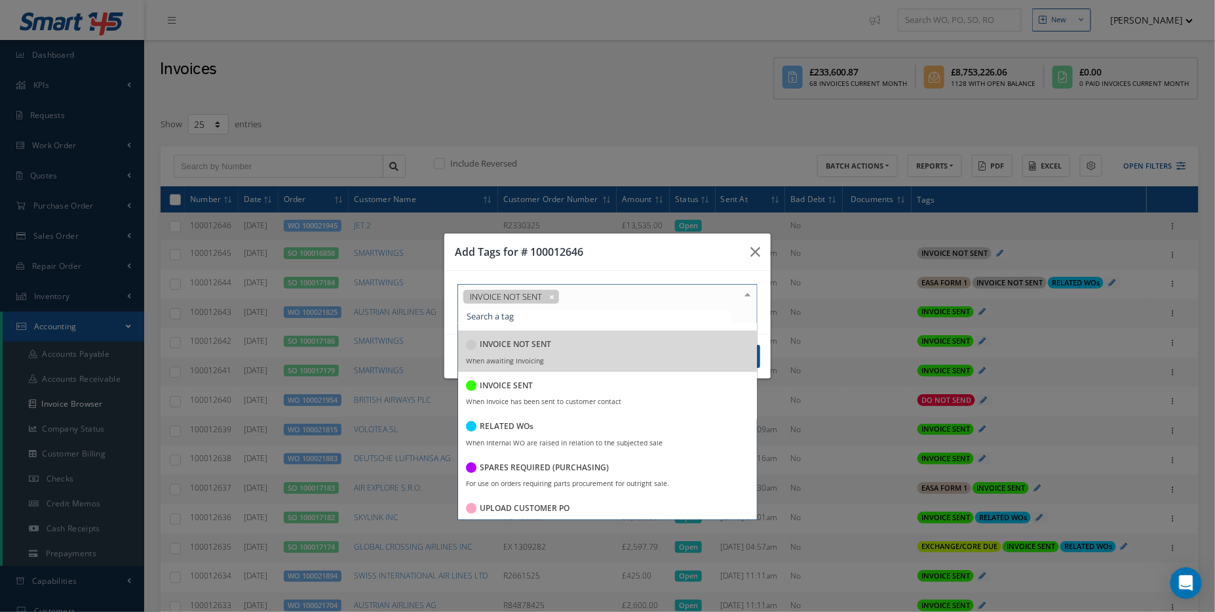
click at [772, 315] on div "Add Tags for # 100012646 INVOICE NOT SENT C of C Certification Req'd CAA FORM 1…" at bounding box center [607, 306] width 1215 height 612
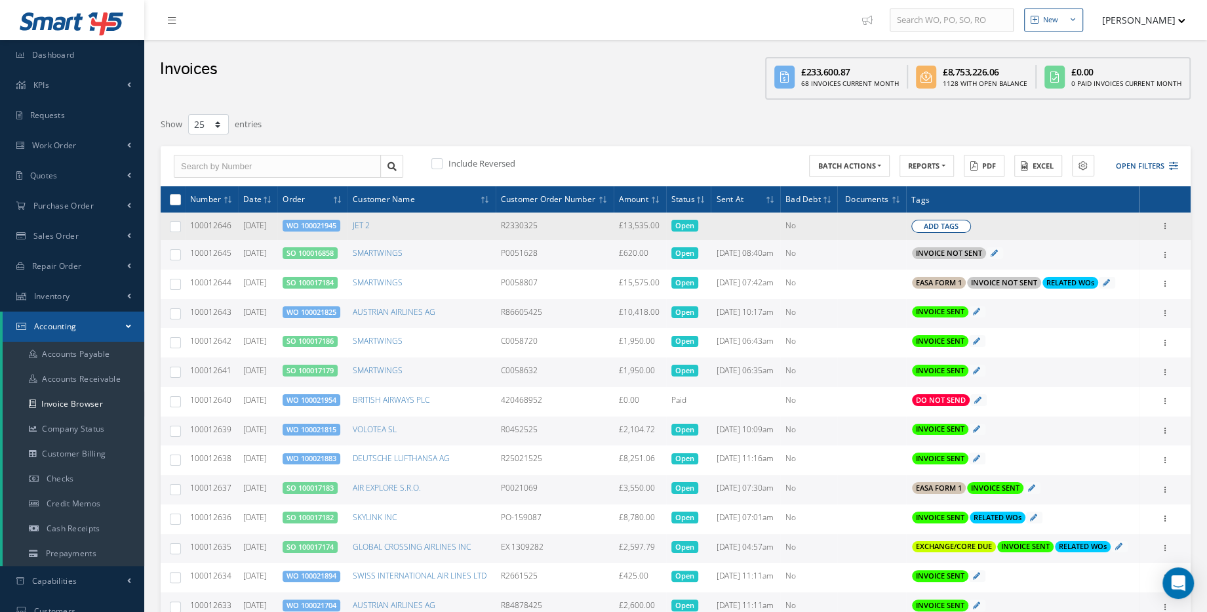
click at [971, 233] on button "Add Tags" at bounding box center [941, 226] width 60 height 13
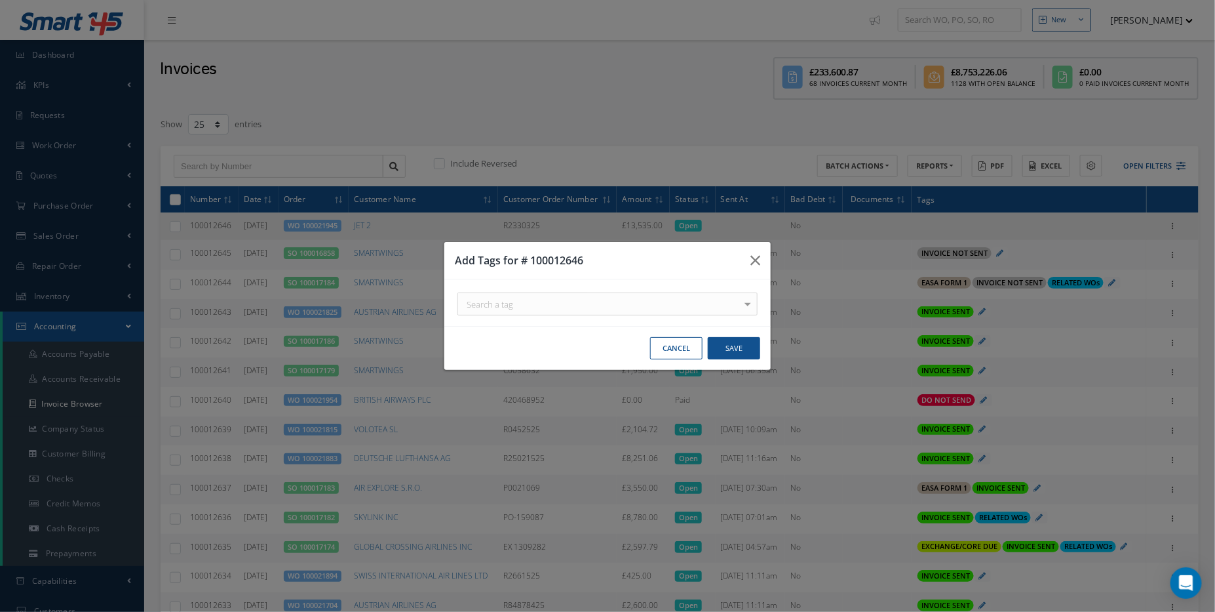
click at [772, 296] on div "Add Tags for # 100012646 Search a tag C of C Certification Req'd CAA FORM 1 Cer…" at bounding box center [607, 306] width 1215 height 612
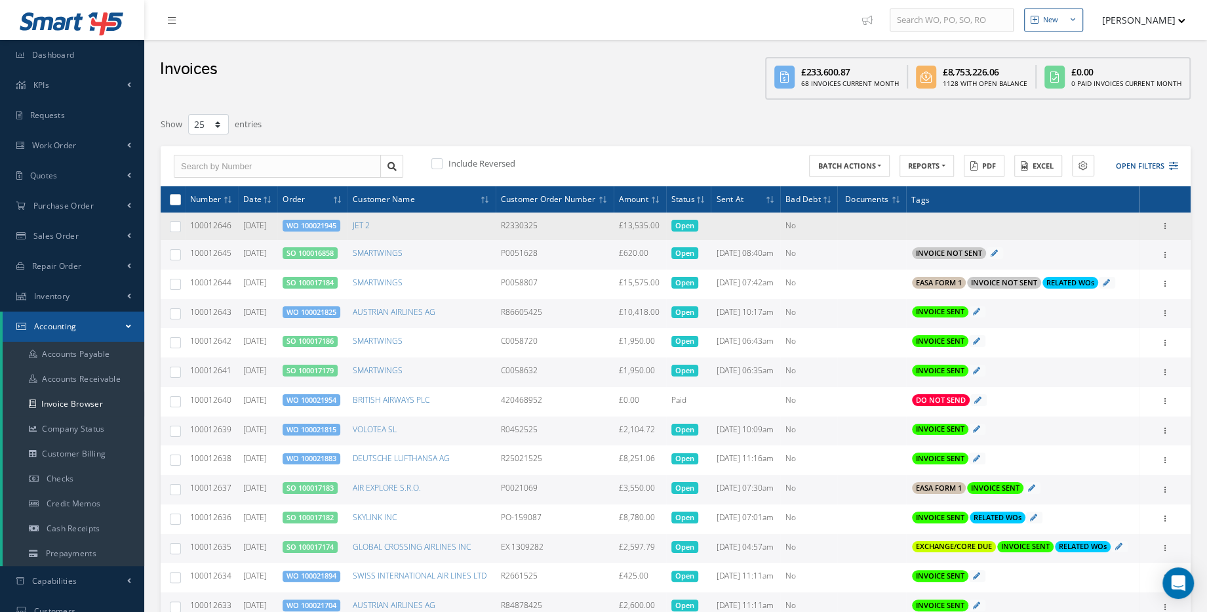
click at [966, 224] on td "Add Tags Add Tags for # 100012646 Search a tag C of C Certification Req'd CAA F…" at bounding box center [1022, 226] width 233 height 28
click at [955, 232] on span "Add Tags" at bounding box center [941, 226] width 35 height 11
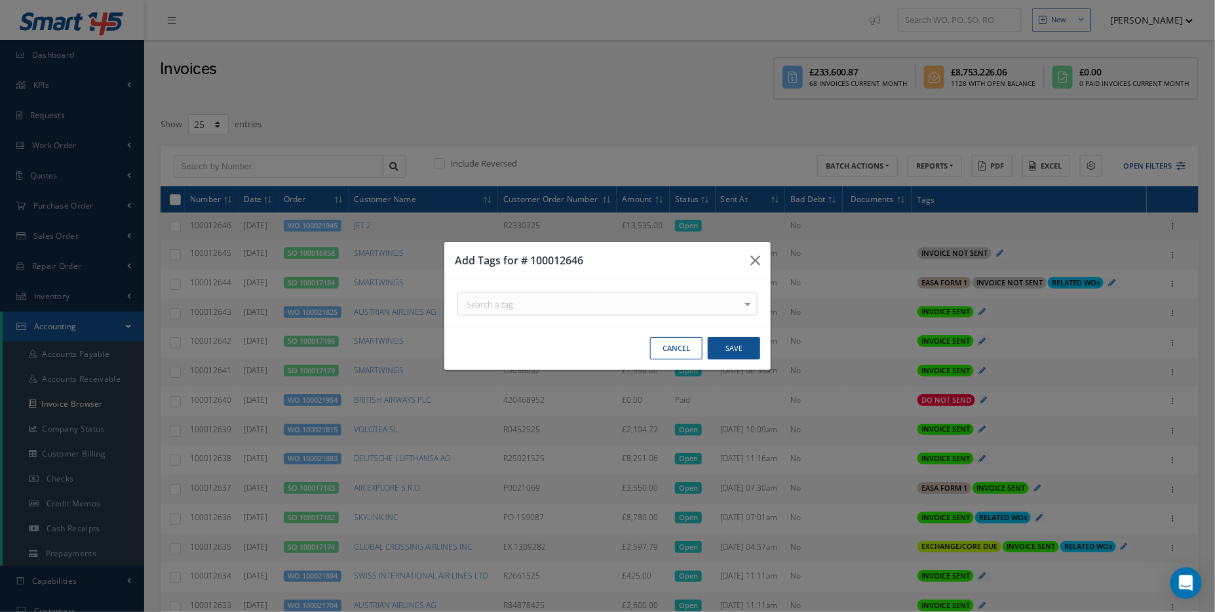
click at [725, 307] on div "Search a tag" at bounding box center [608, 303] width 300 height 23
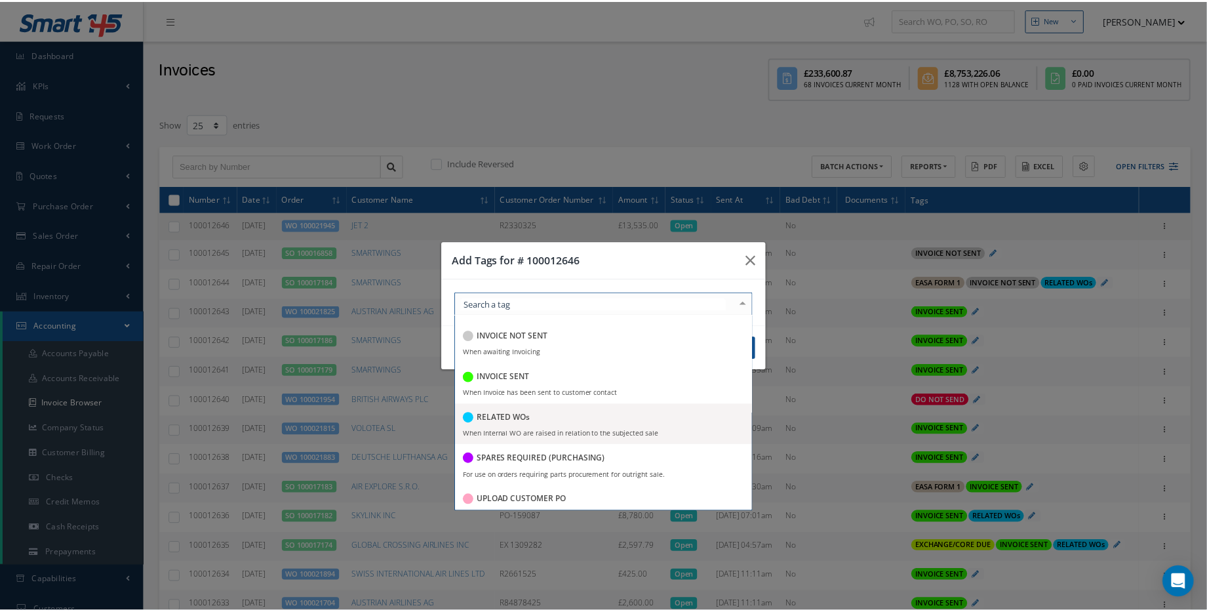
scroll to position [257, 0]
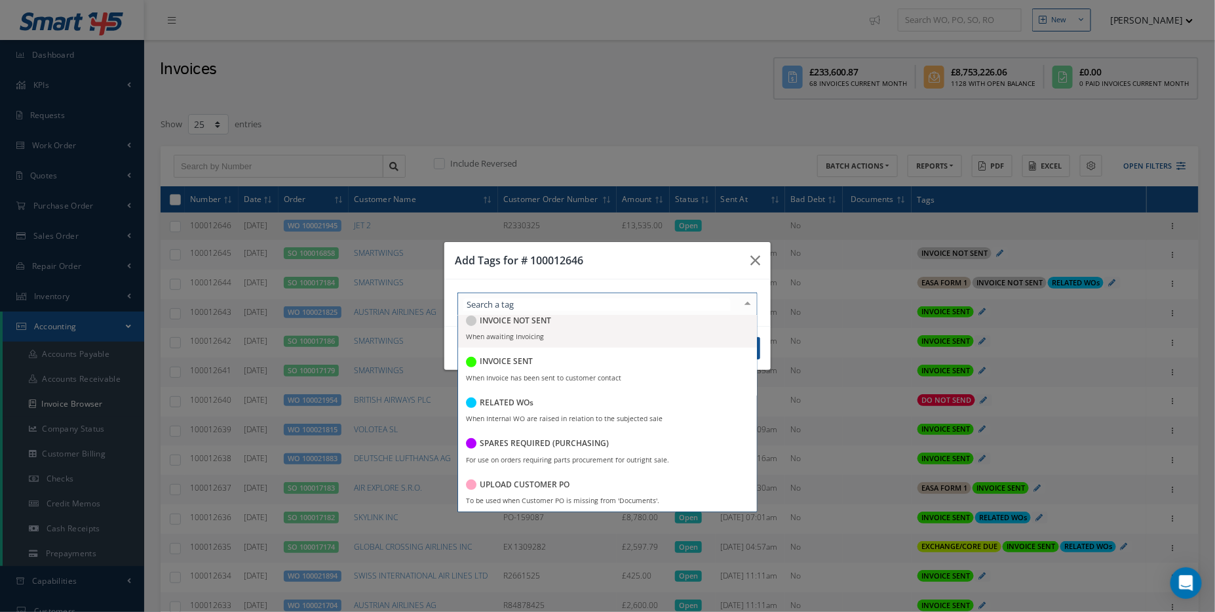
click at [583, 334] on span "INVOICE NOT SENT When awaiting Invoicing" at bounding box center [607, 327] width 299 height 41
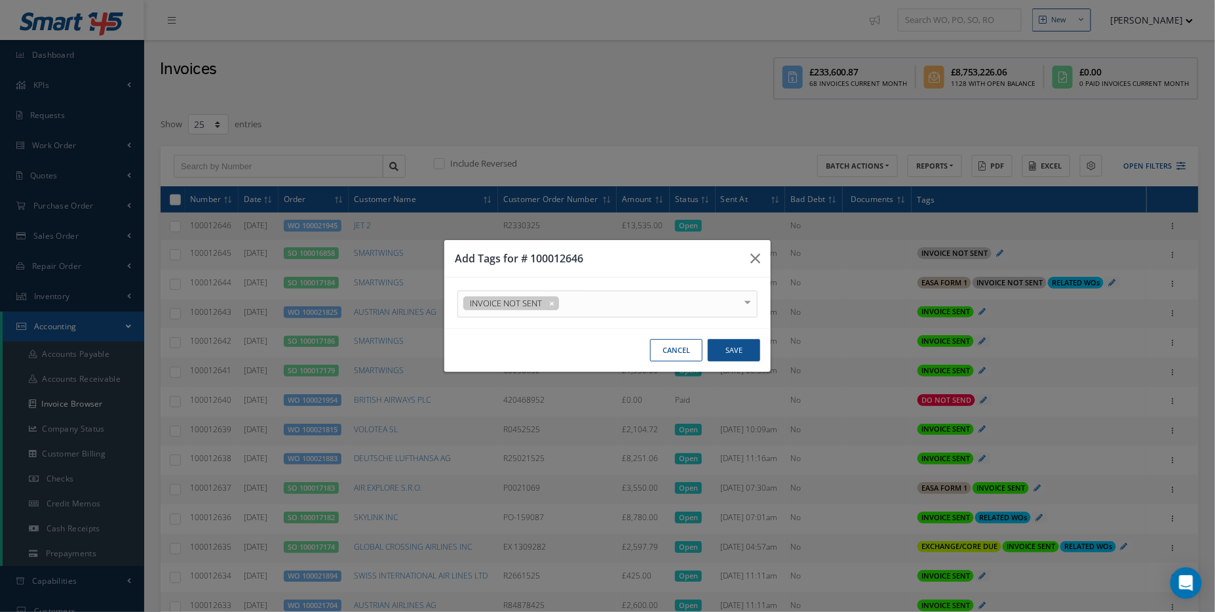
click at [705, 259] on h3 "Add Tags for # 100012646" at bounding box center [597, 258] width 285 height 16
click at [748, 355] on button "Save" at bounding box center [734, 350] width 52 height 23
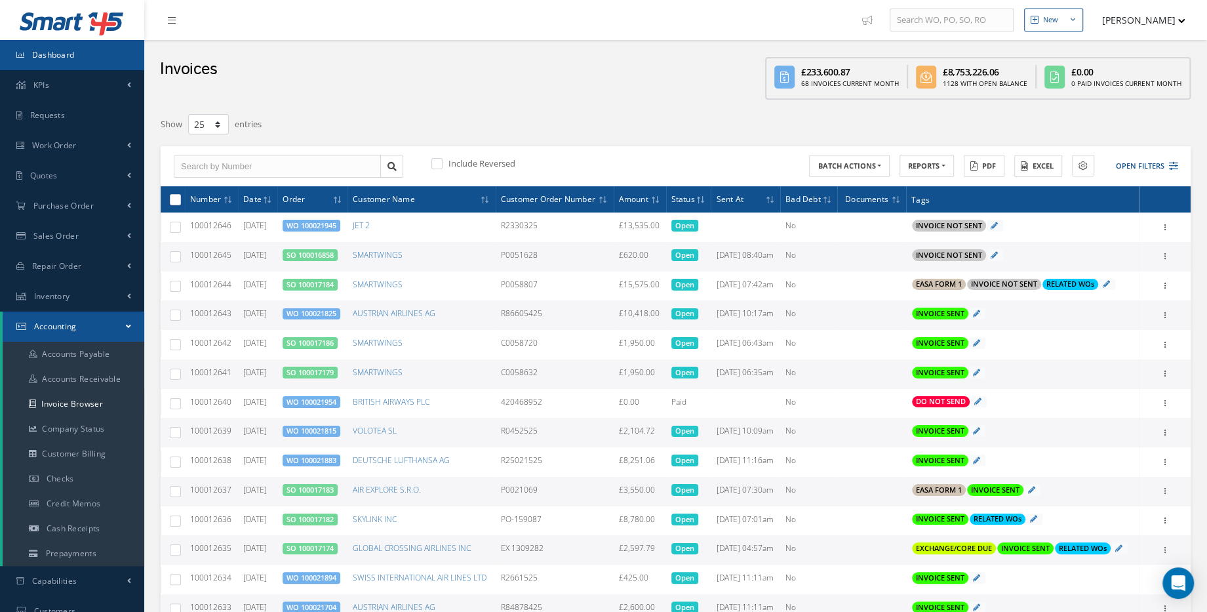
click at [59, 60] on link "Dashboard" at bounding box center [72, 55] width 144 height 30
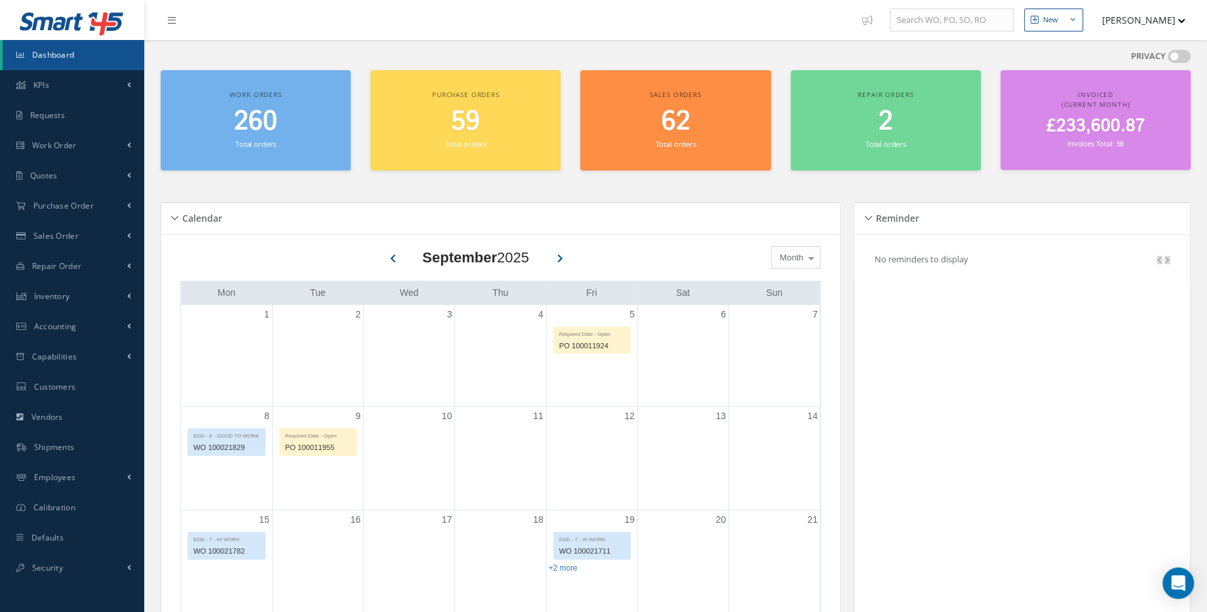
click at [1100, 118] on span "£233,600.87" at bounding box center [1095, 126] width 99 height 26
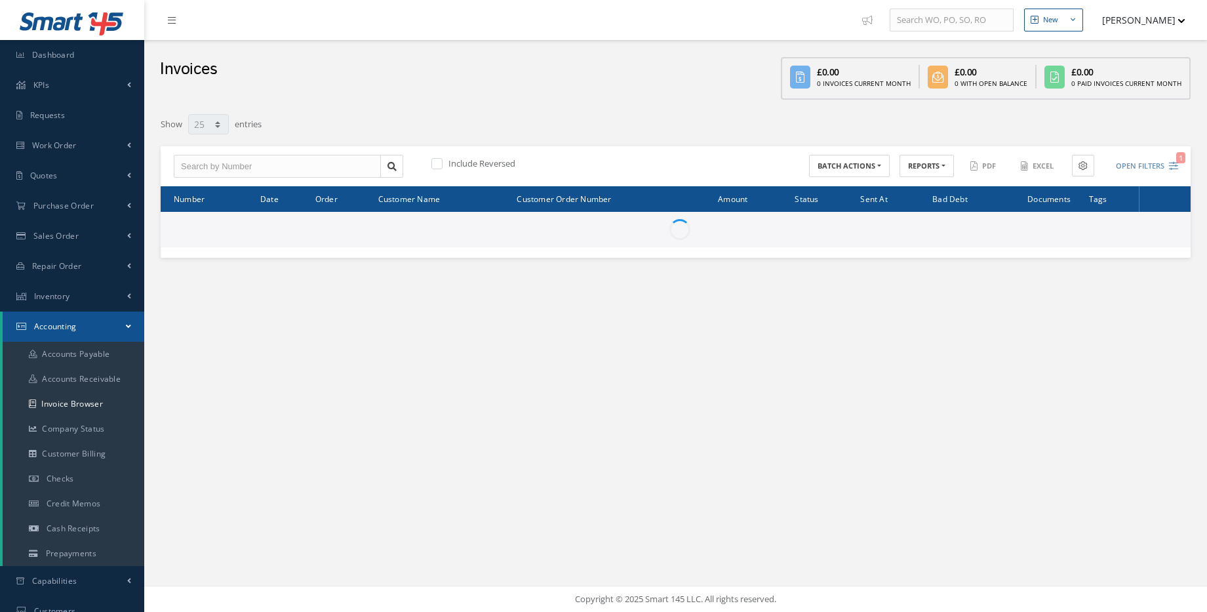
select select "25"
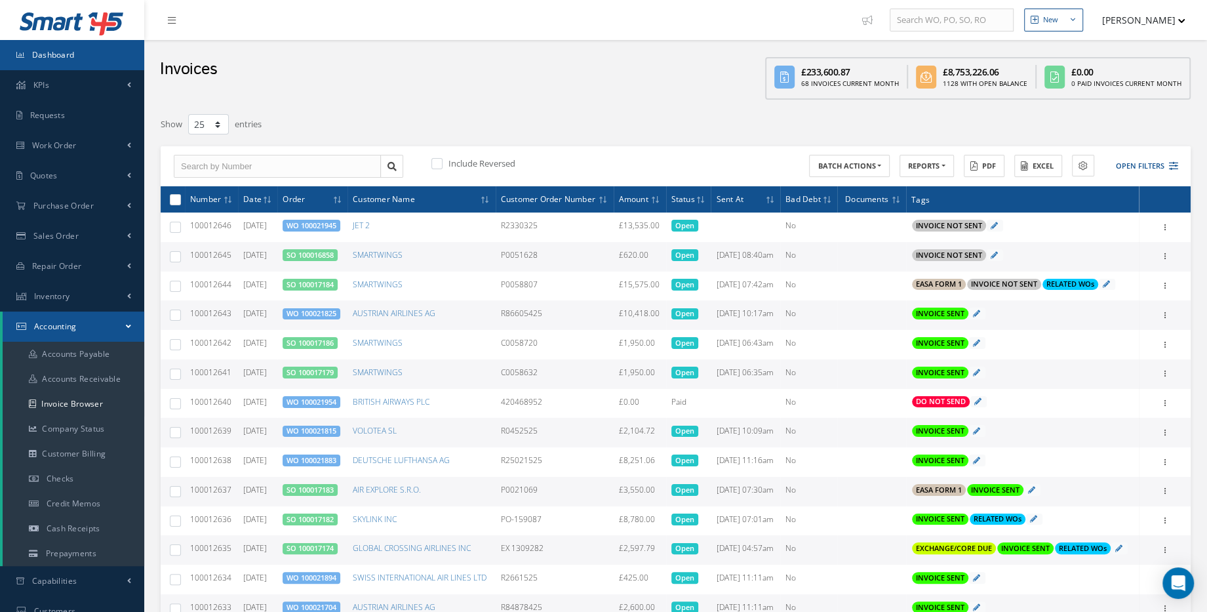
click at [81, 50] on link "Dashboard" at bounding box center [72, 55] width 144 height 30
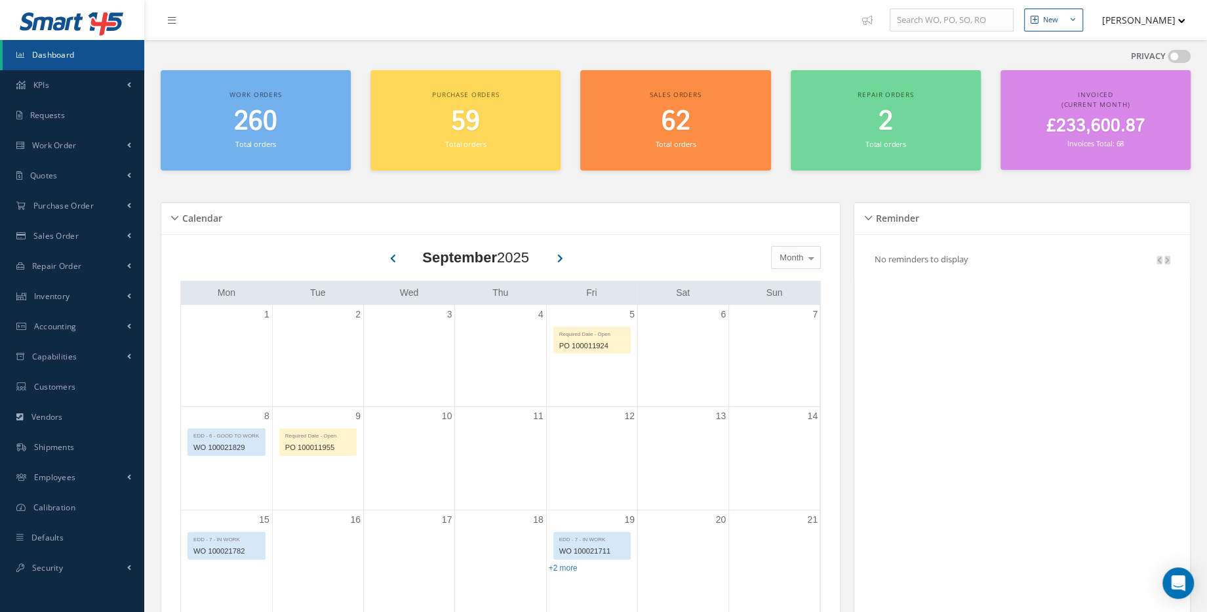
drag, startPoint x: 412, startPoint y: 195, endPoint x: 390, endPoint y: 190, distance: 22.1
click at [412, 195] on div "Calendar Loading… [DATE] Month Month Week Day [DATE] No elements found. List is…" at bounding box center [504, 594] width 686 height 816
click at [77, 57] on link "Dashboard" at bounding box center [74, 55] width 142 height 30
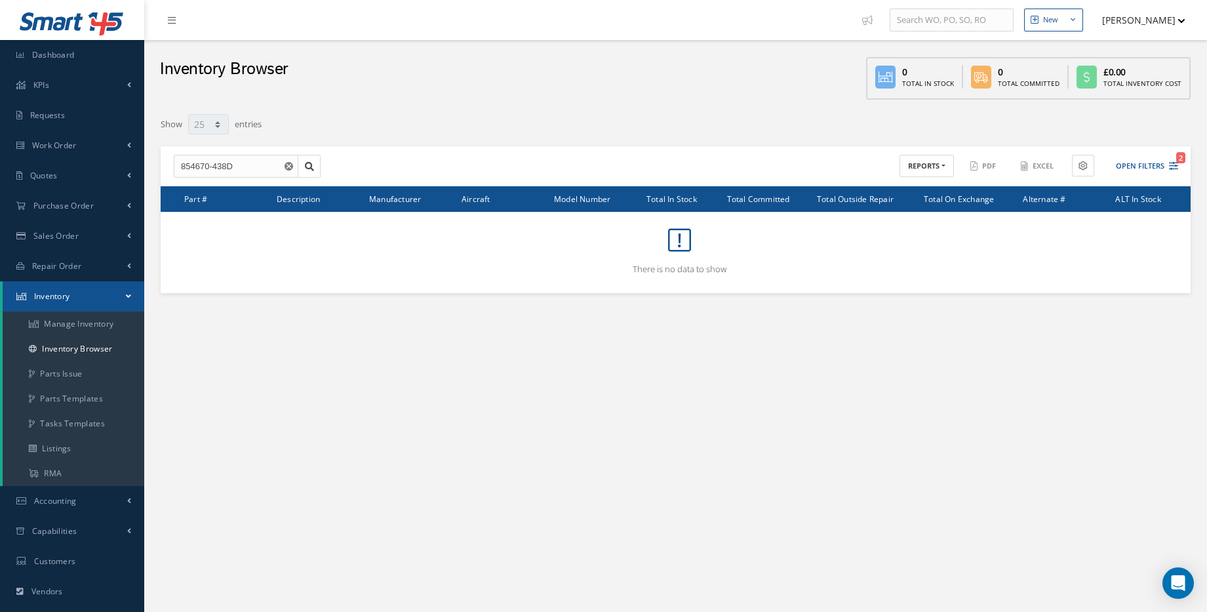
select select "25"
